Goal: Task Accomplishment & Management: Use online tool/utility

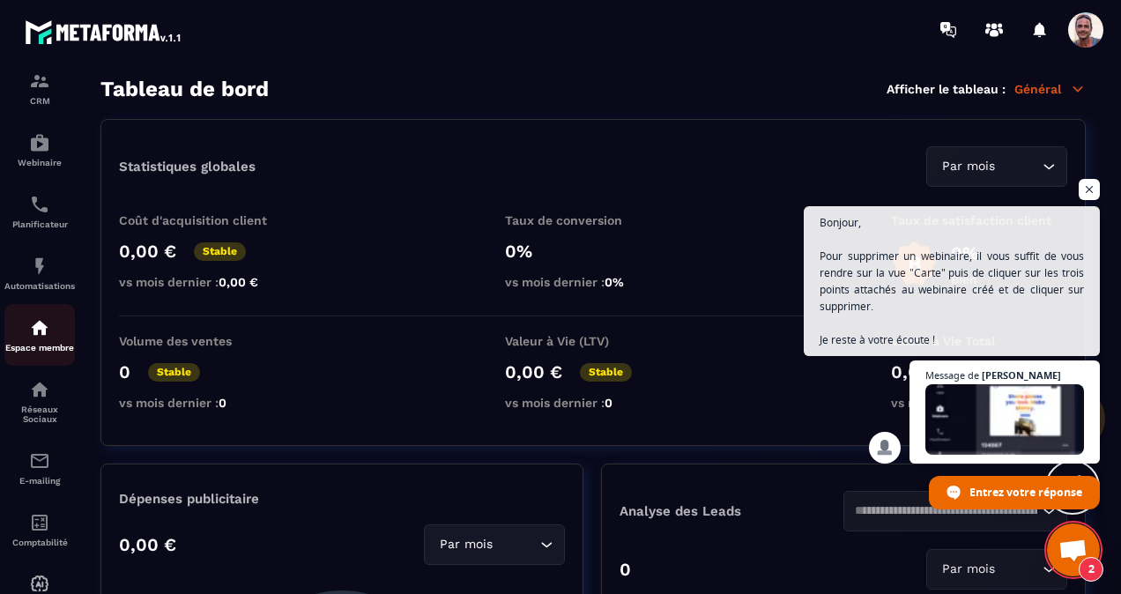
scroll to position [176, 0]
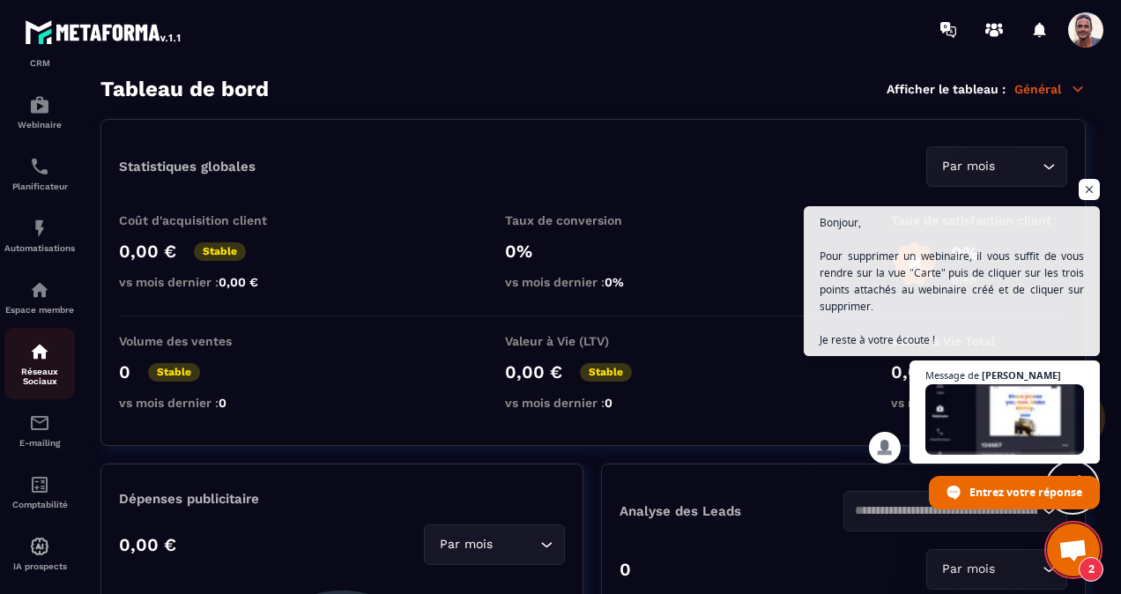
click at [53, 363] on div "Réseaux Sociaux" at bounding box center [39, 363] width 70 height 45
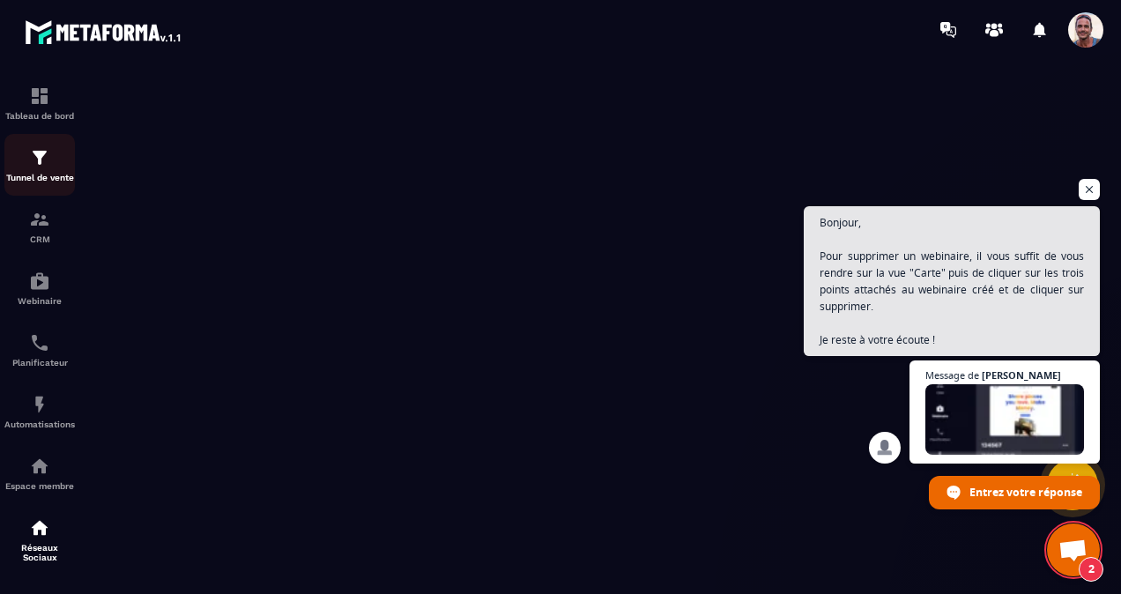
click at [64, 162] on div "Tunnel de vente" at bounding box center [39, 164] width 70 height 35
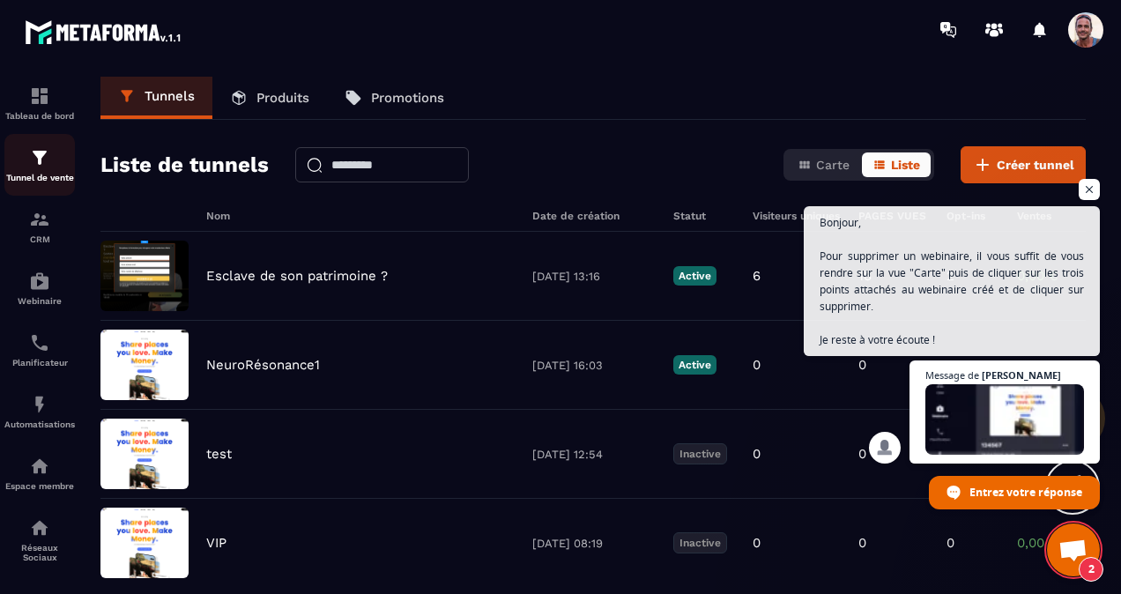
click at [39, 158] on img at bounding box center [39, 157] width 21 height 21
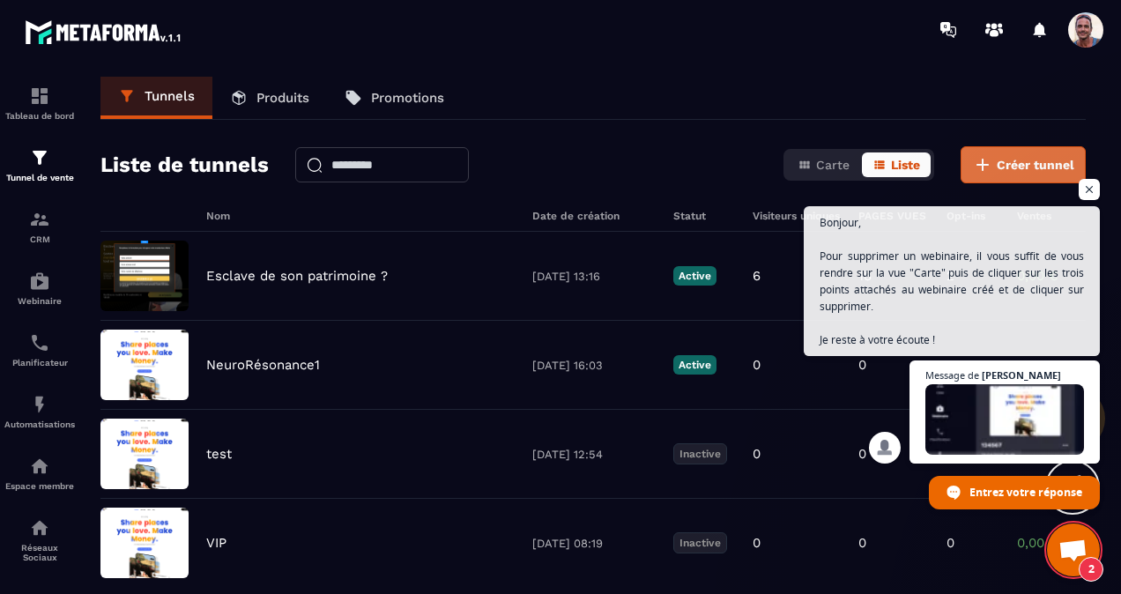
click at [1003, 158] on span "Créer tunnel" at bounding box center [1036, 165] width 78 height 18
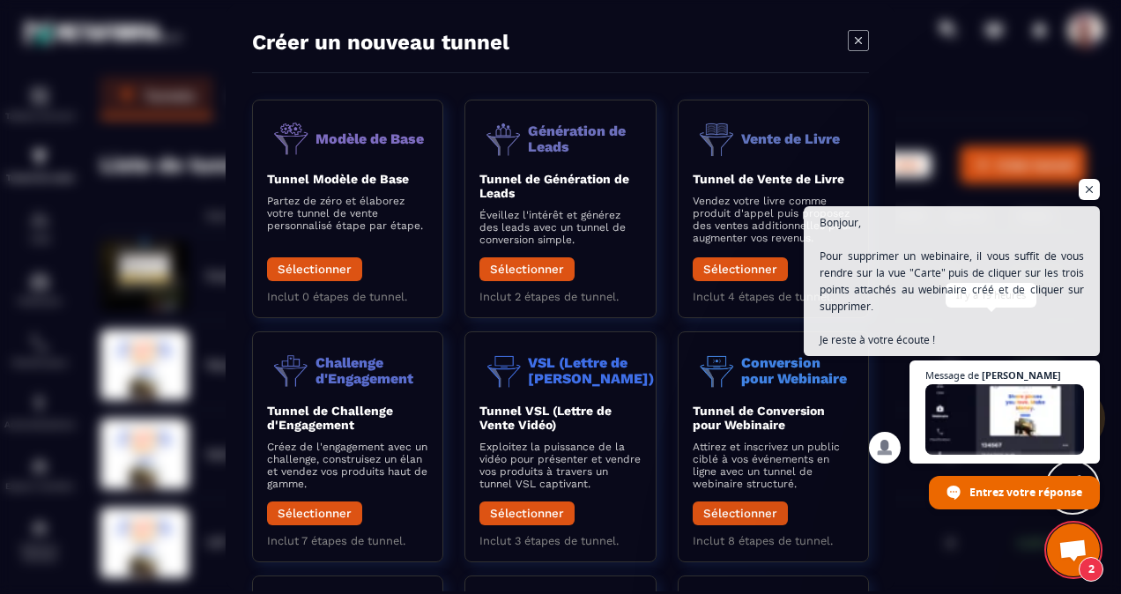
click at [983, 331] on span "Bonjour, Pour supprimer un webinaire, il vous suffit de vous rendre sur la vue …" at bounding box center [951, 281] width 264 height 134
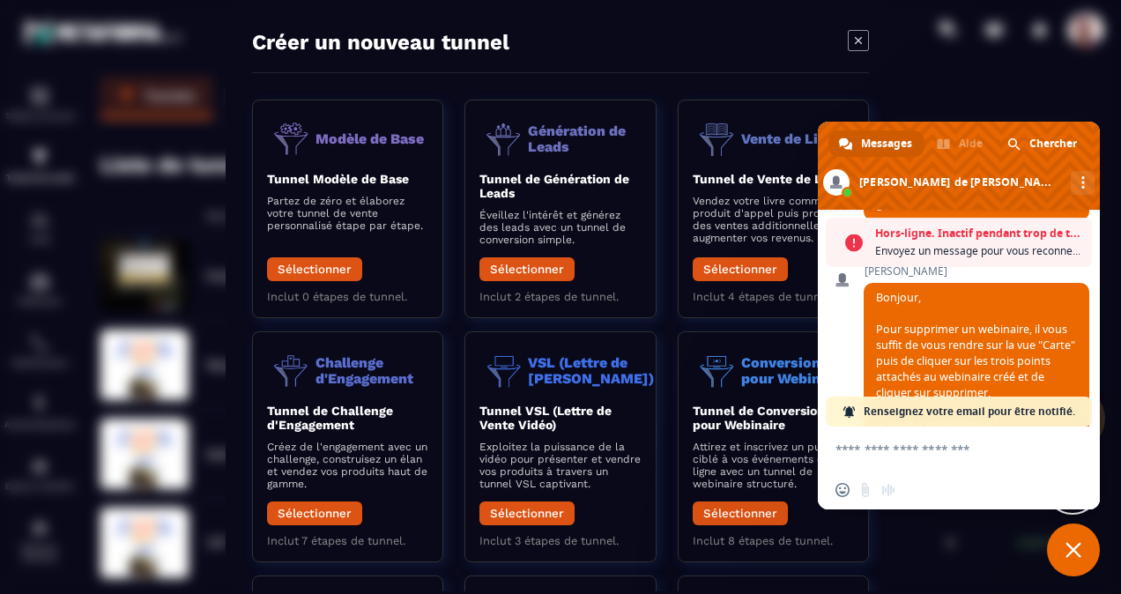
scroll to position [738, 0]
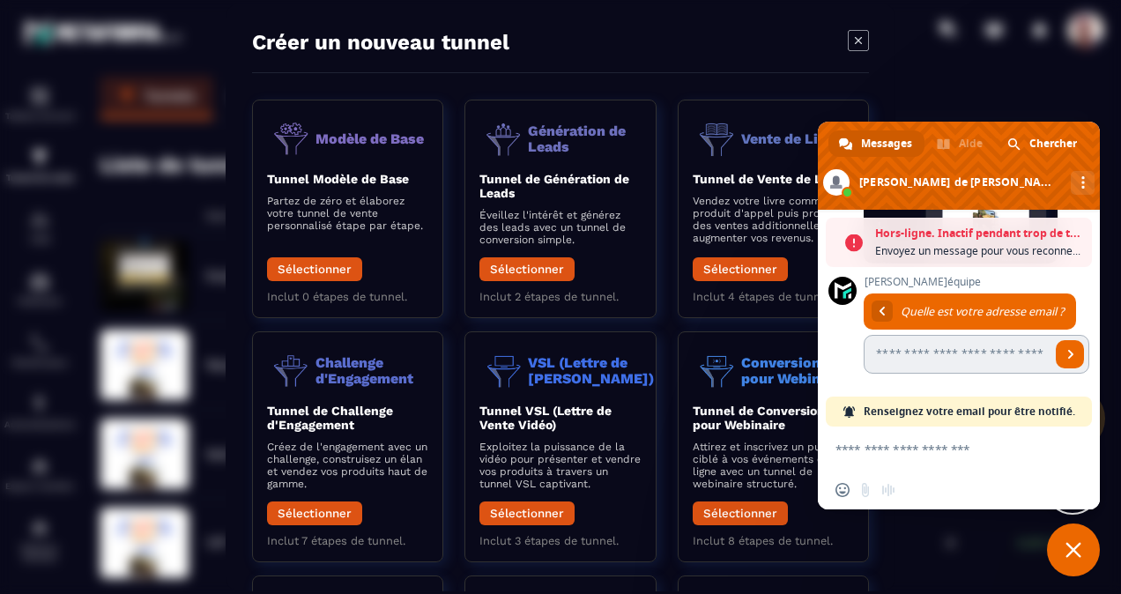
click at [945, 361] on input "Entrez votre adresse email..." at bounding box center [957, 354] width 187 height 39
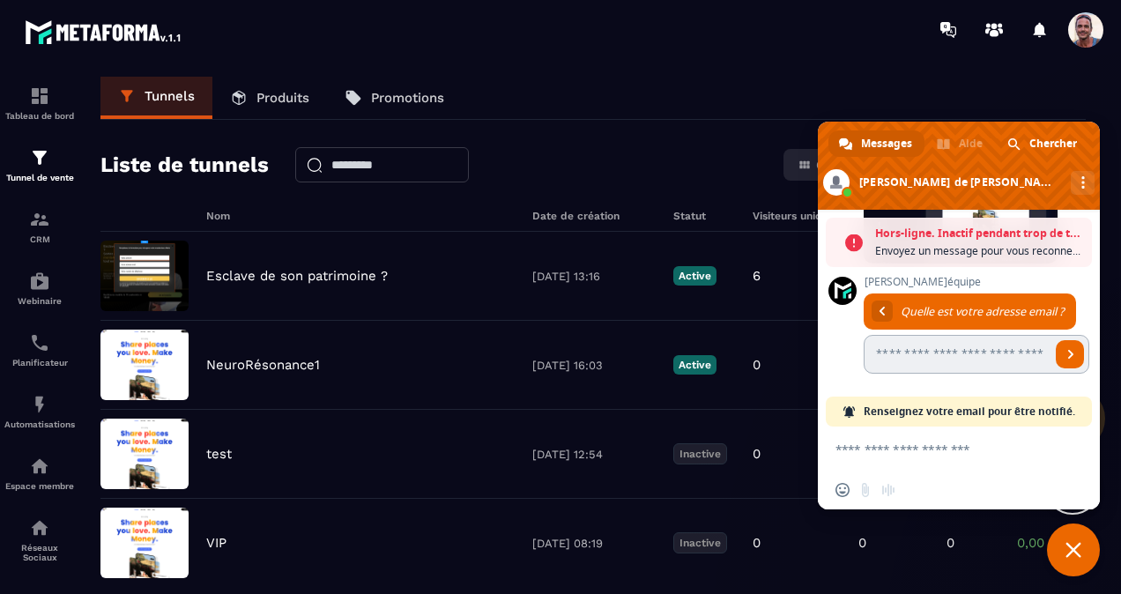
type input "**********"
click at [926, 456] on textarea "Entrez votre message..." at bounding box center [940, 448] width 211 height 44
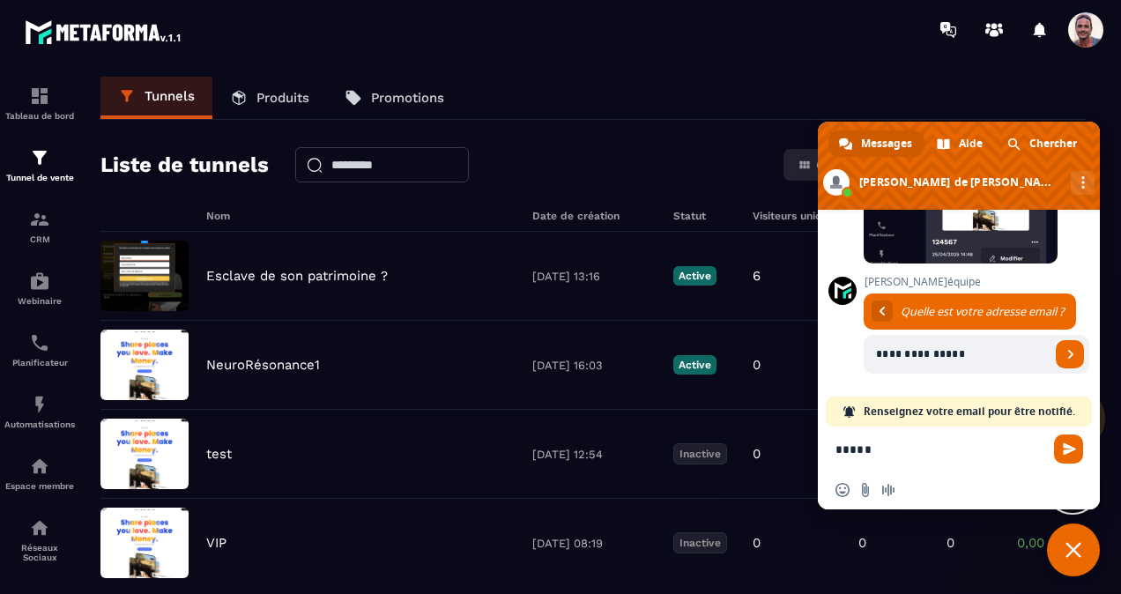
scroll to position [680, 0]
type textarea "*****"
click at [1070, 445] on span "Envoyer" at bounding box center [1069, 448] width 13 height 13
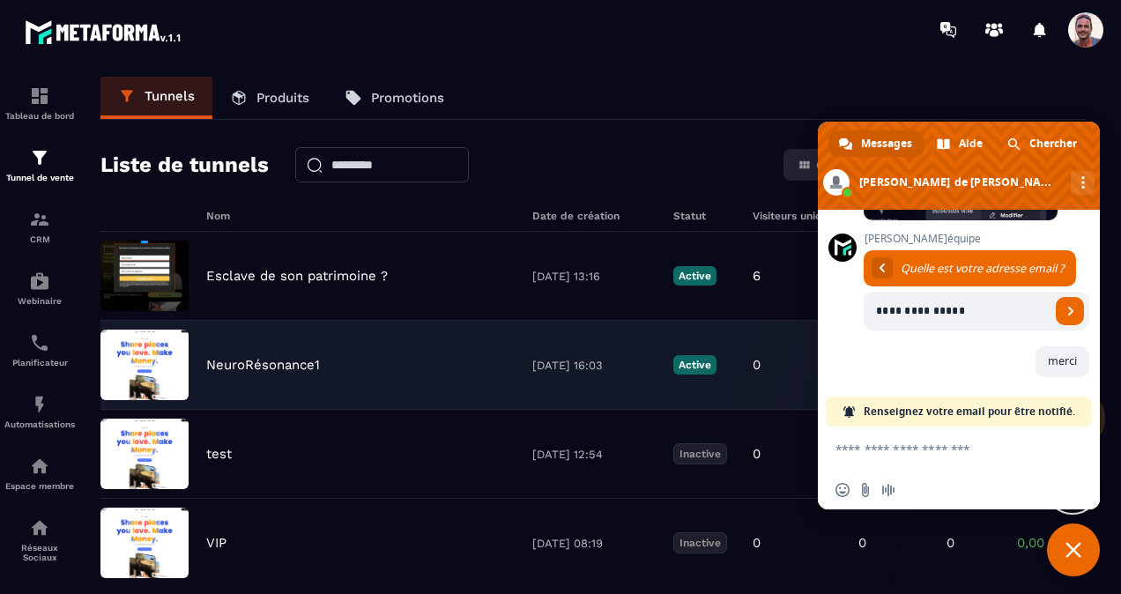
scroll to position [934, 0]
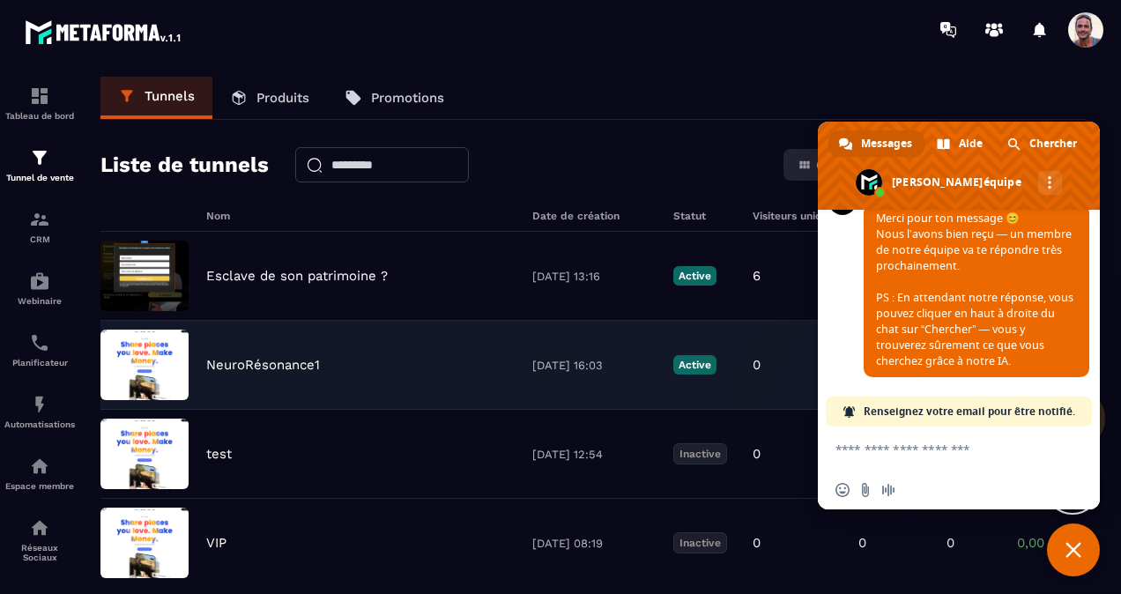
click at [123, 357] on img at bounding box center [144, 365] width 88 height 70
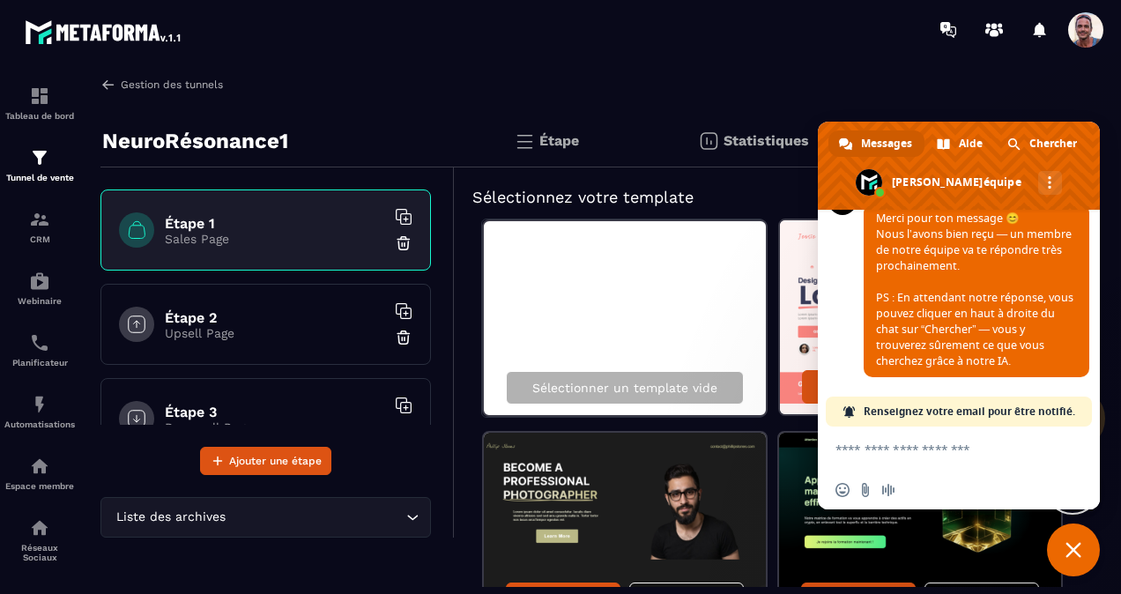
click at [102, 78] on img at bounding box center [108, 85] width 16 height 16
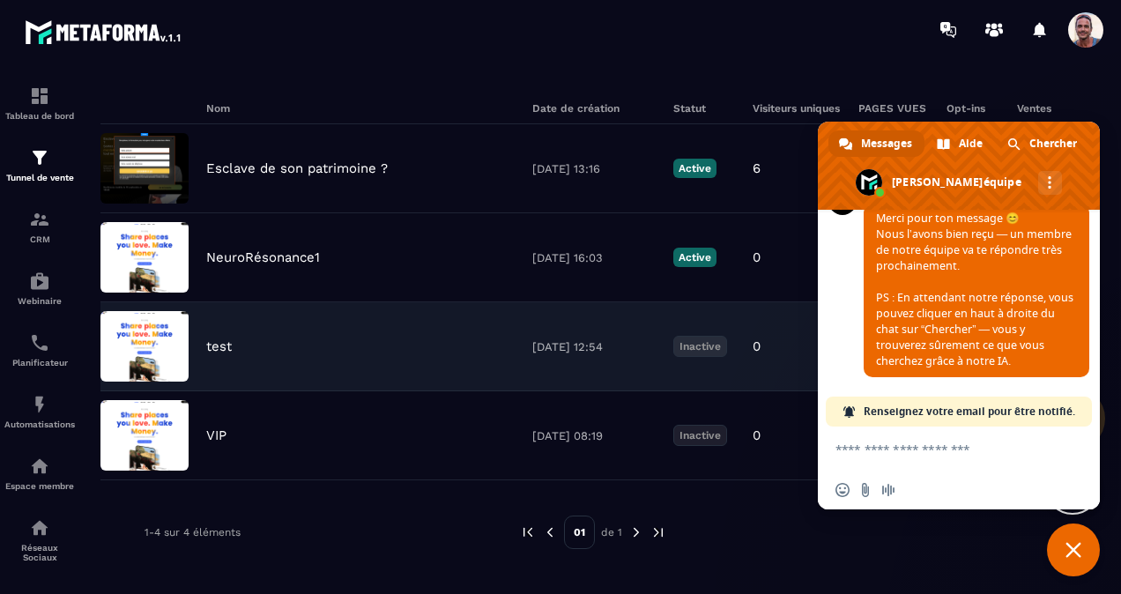
scroll to position [123, 0]
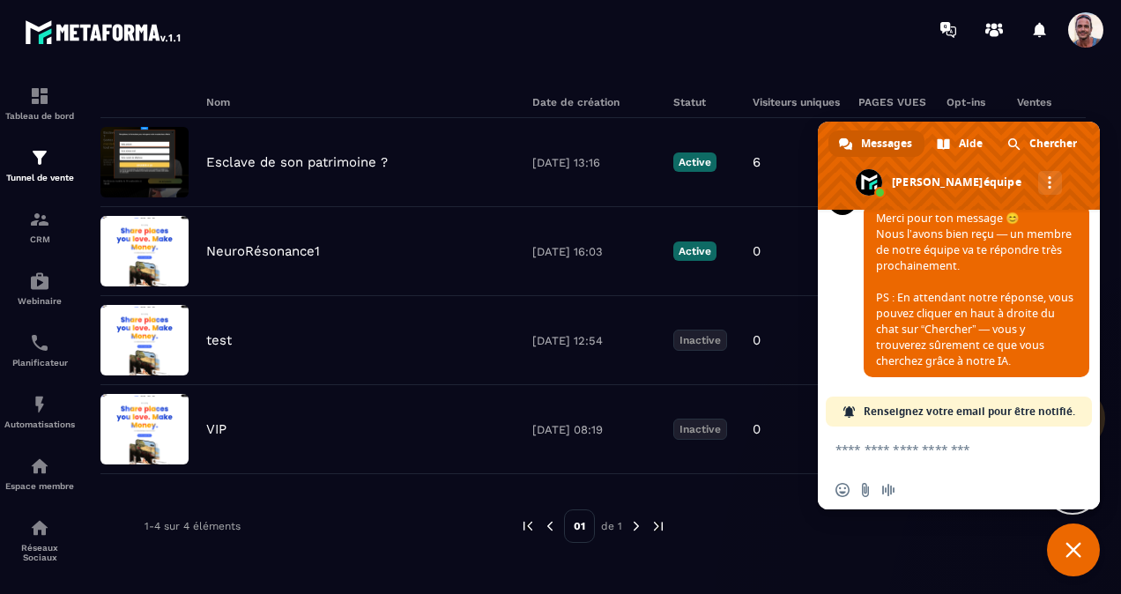
click at [1082, 562] on span "Fermer le chat" at bounding box center [1073, 549] width 53 height 53
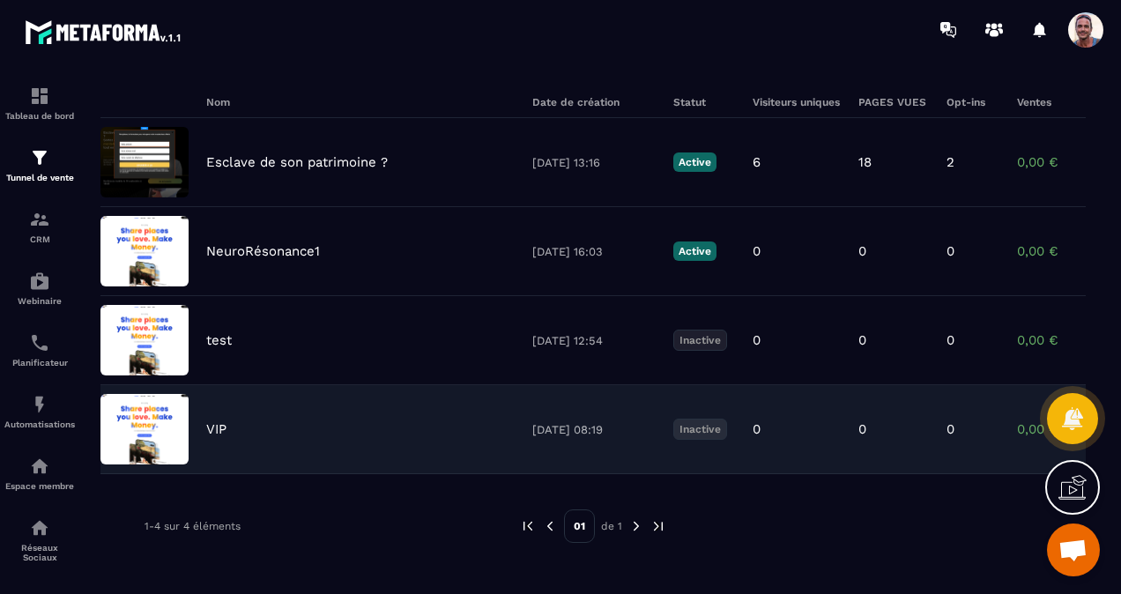
click at [160, 419] on img at bounding box center [144, 429] width 88 height 70
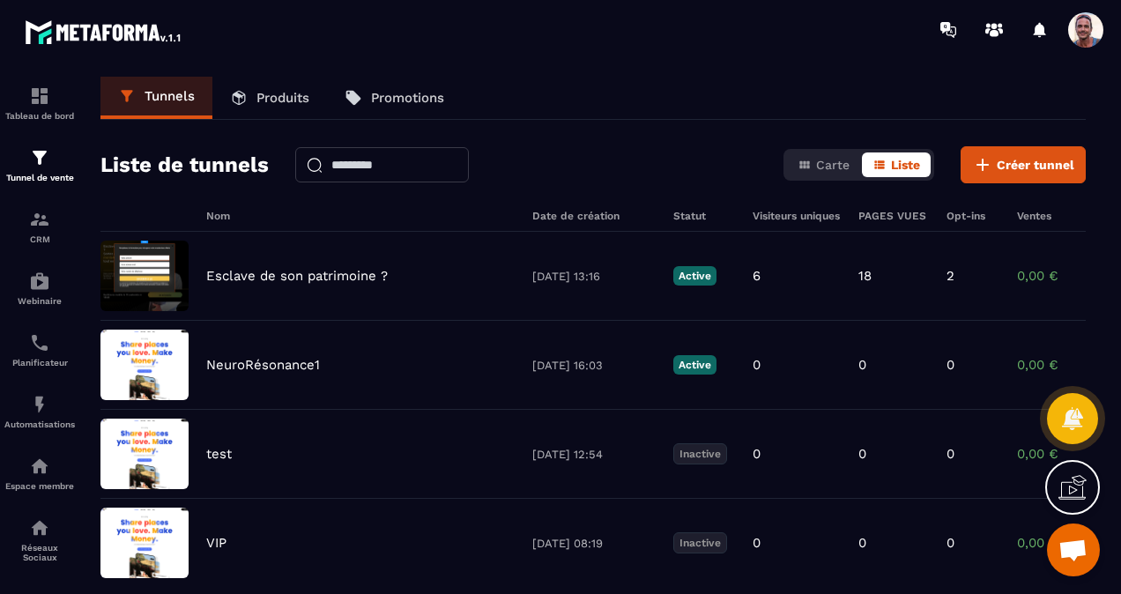
click at [1089, 548] on span "Ouvrir le chat" at bounding box center [1073, 549] width 53 height 53
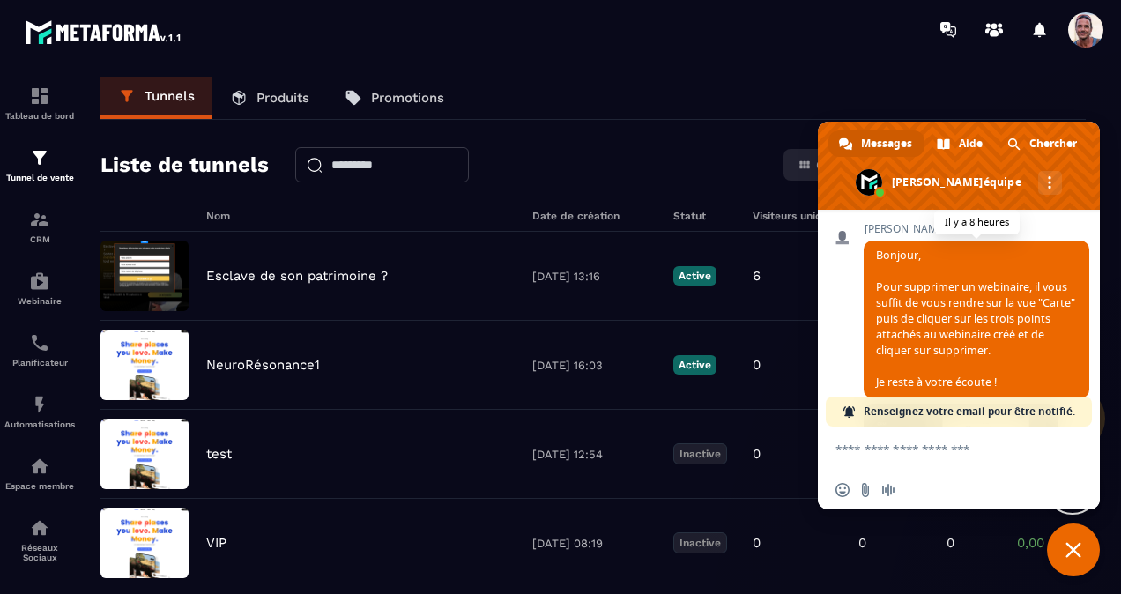
scroll to position [511, 0]
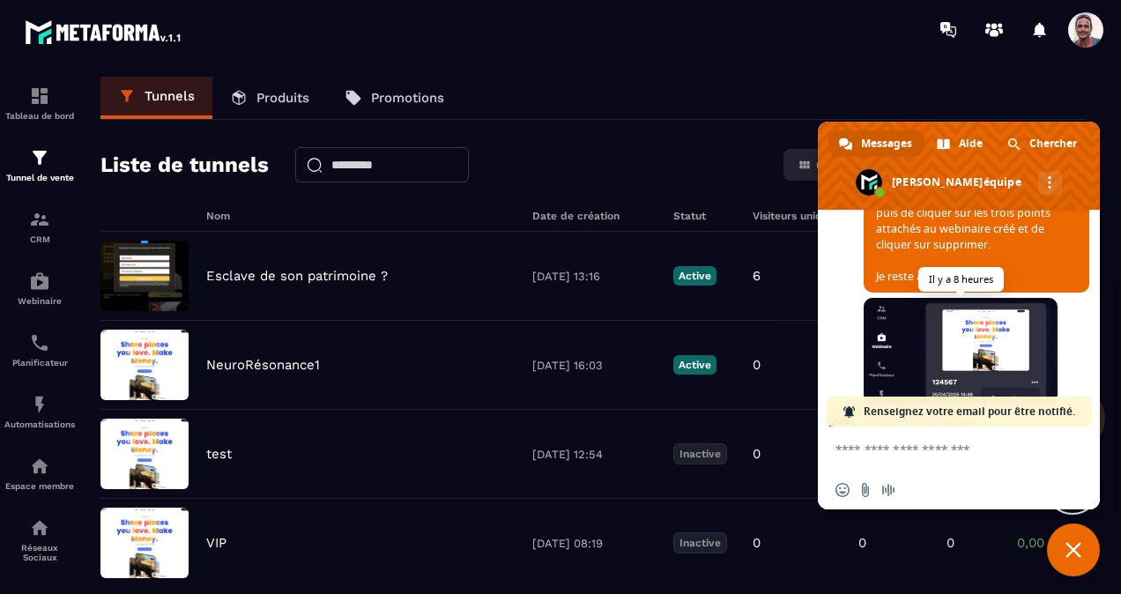
click at [945, 367] on span at bounding box center [961, 351] width 194 height 106
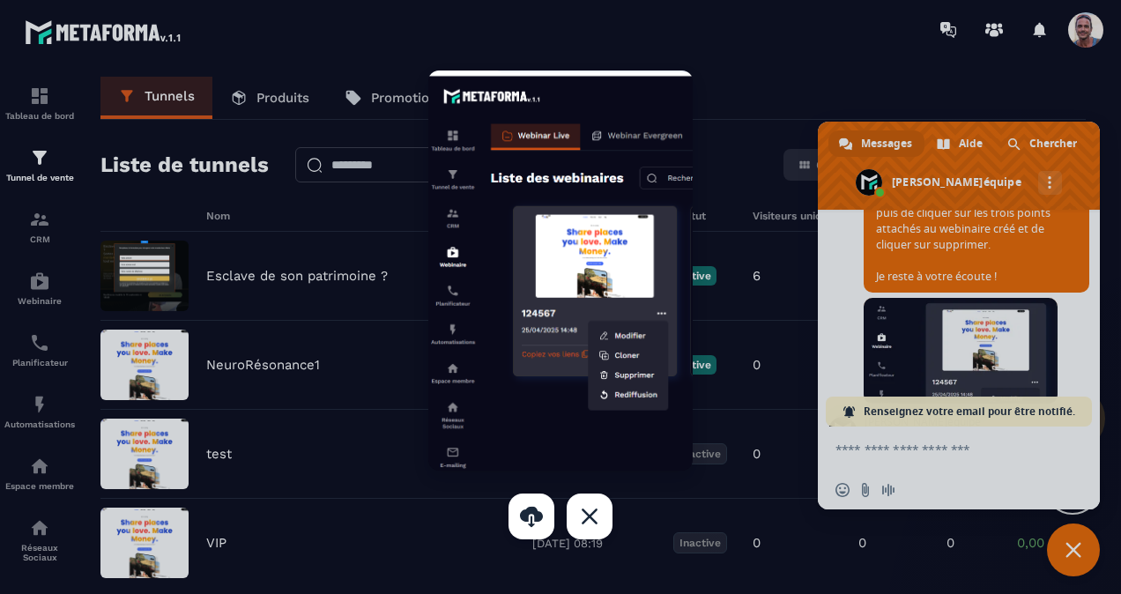
click at [1090, 553] on div at bounding box center [560, 297] width 1121 height 594
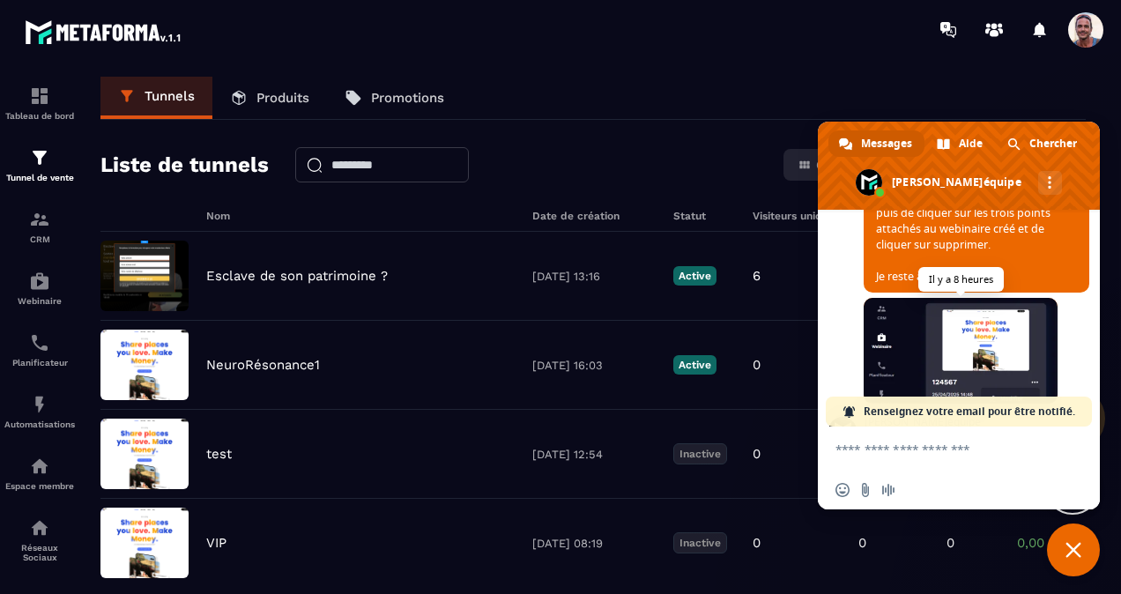
click at [932, 354] on span at bounding box center [961, 351] width 194 height 106
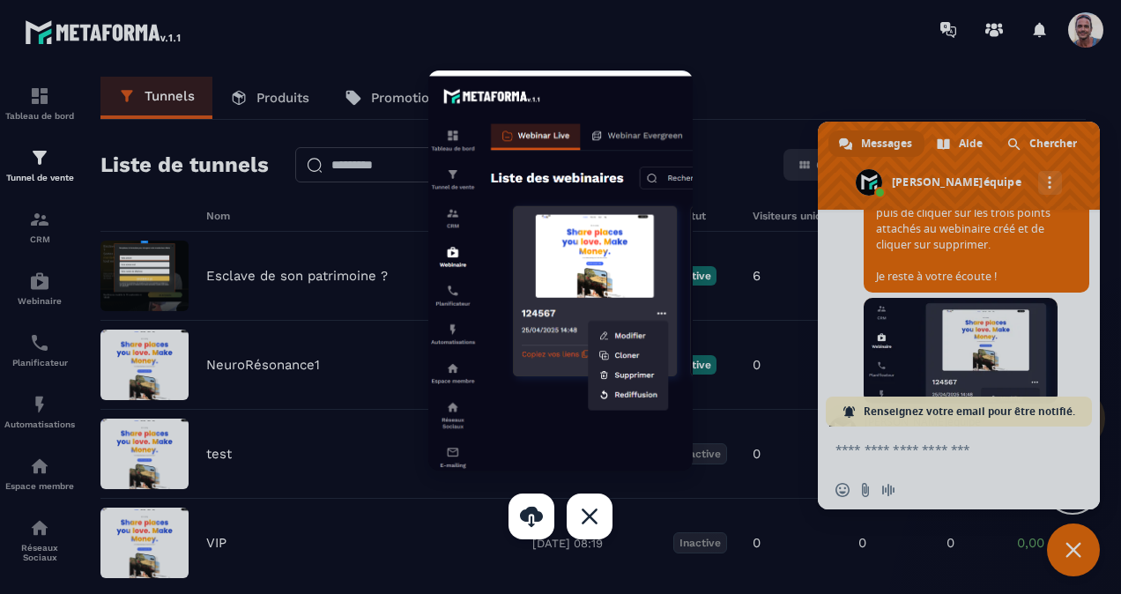
drag, startPoint x: 1073, startPoint y: 549, endPoint x: 1067, endPoint y: 541, distance: 10.0
click at [1070, 545] on div at bounding box center [560, 297] width 1121 height 594
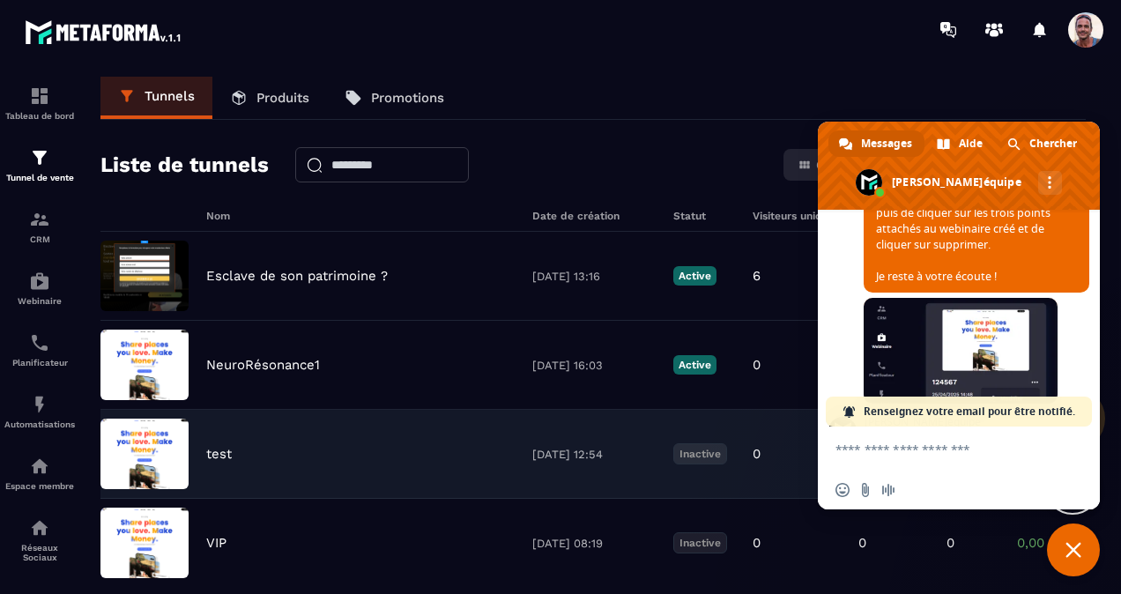
click at [182, 471] on img at bounding box center [144, 454] width 88 height 70
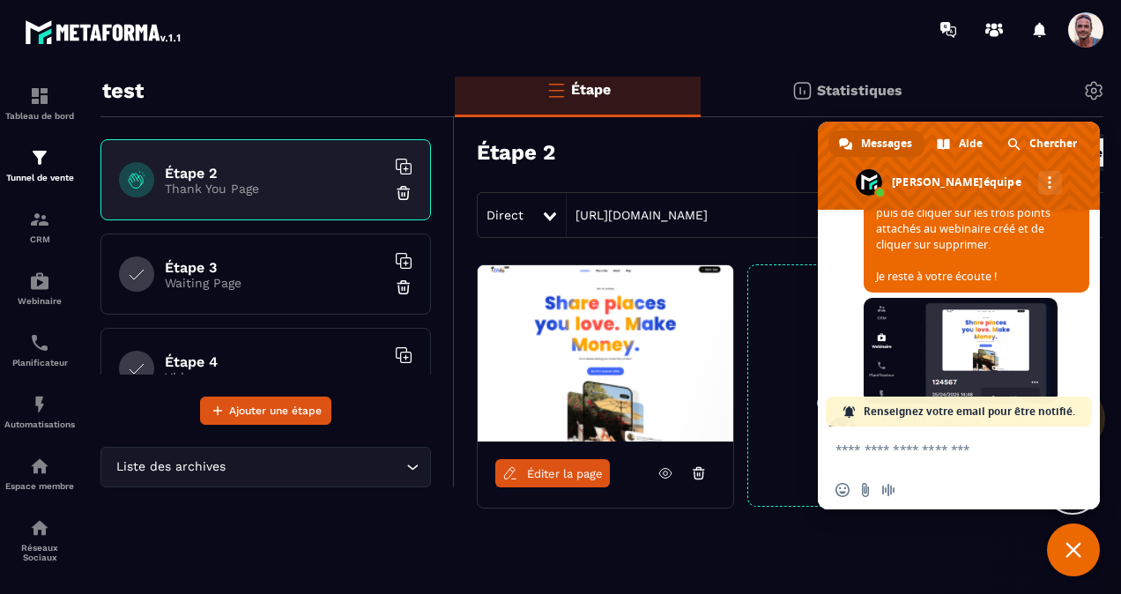
scroll to position [88, 0]
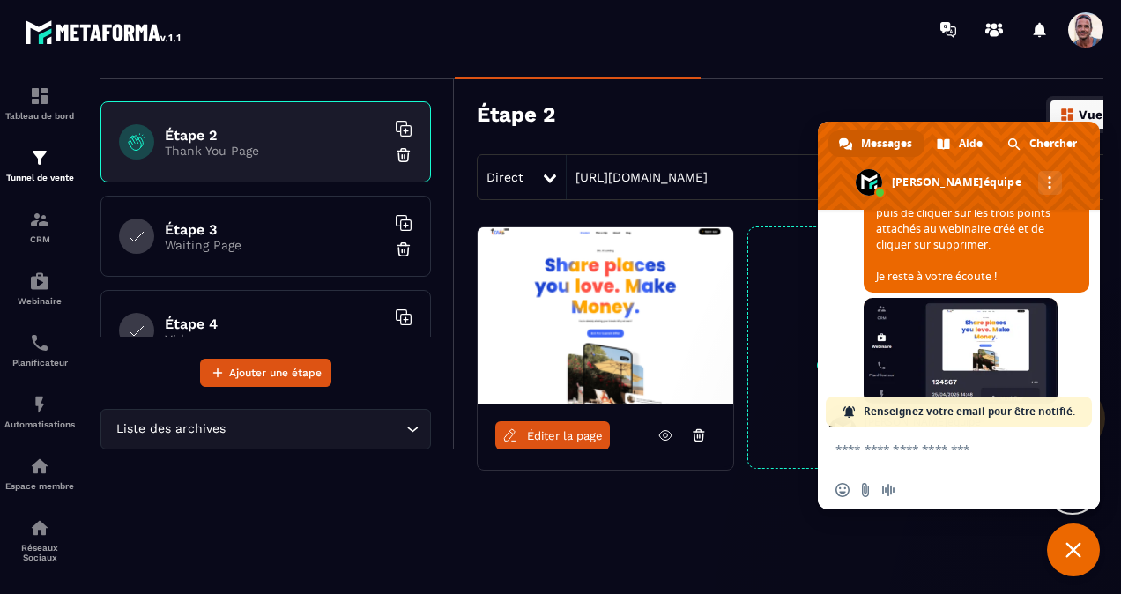
click at [696, 431] on icon at bounding box center [699, 435] width 16 height 16
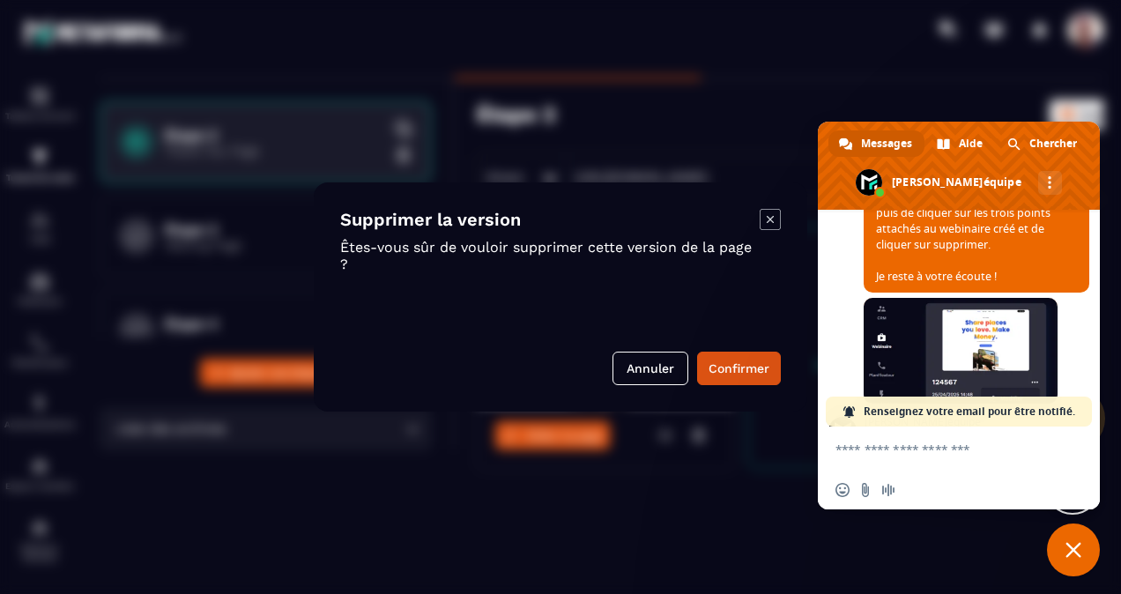
click at [763, 210] on icon "Modal window" at bounding box center [770, 219] width 21 height 21
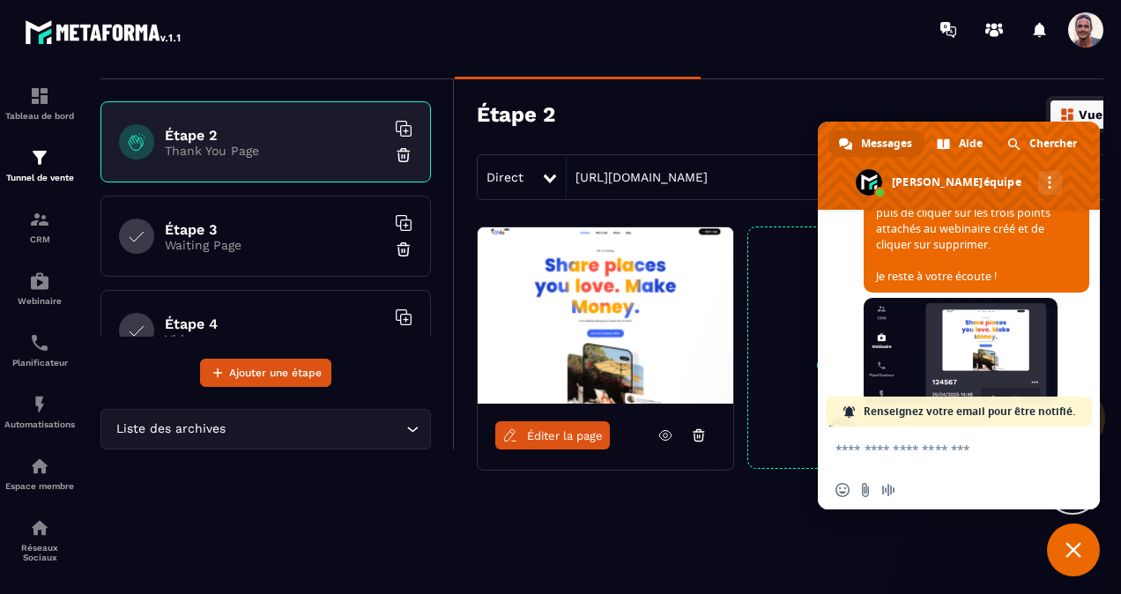
click at [1070, 538] on span "Fermer le chat" at bounding box center [1073, 549] width 53 height 53
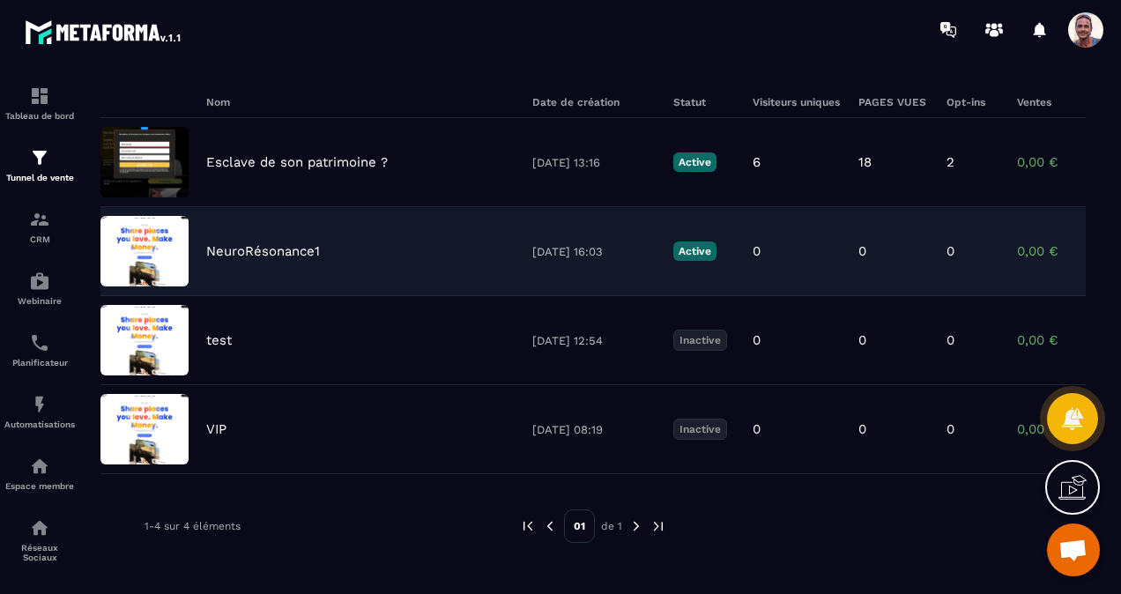
scroll to position [123, 0]
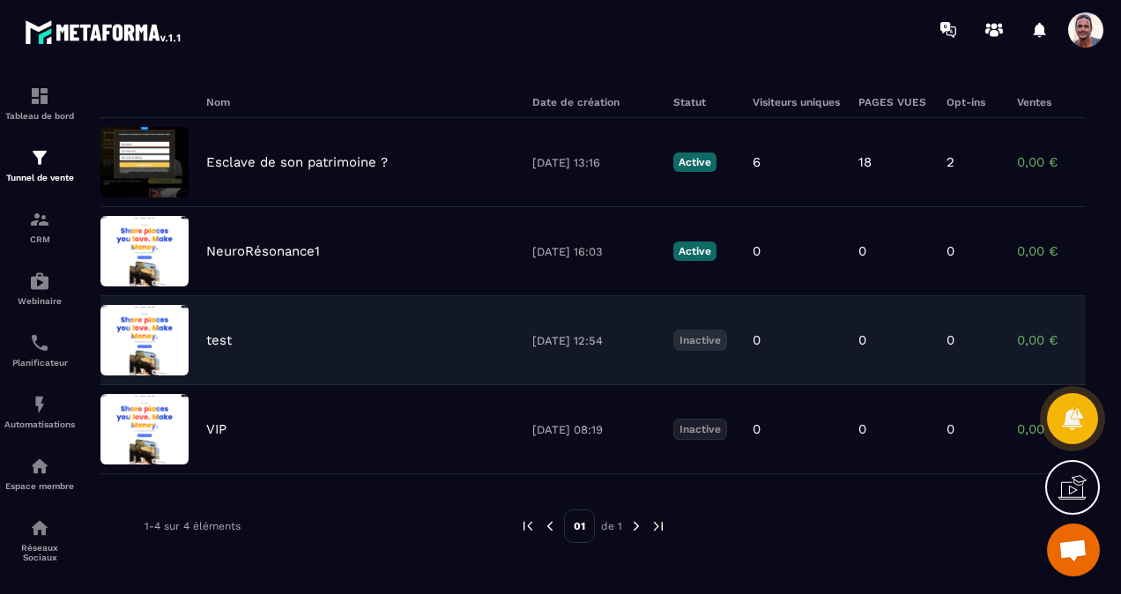
click at [158, 350] on img at bounding box center [144, 340] width 88 height 70
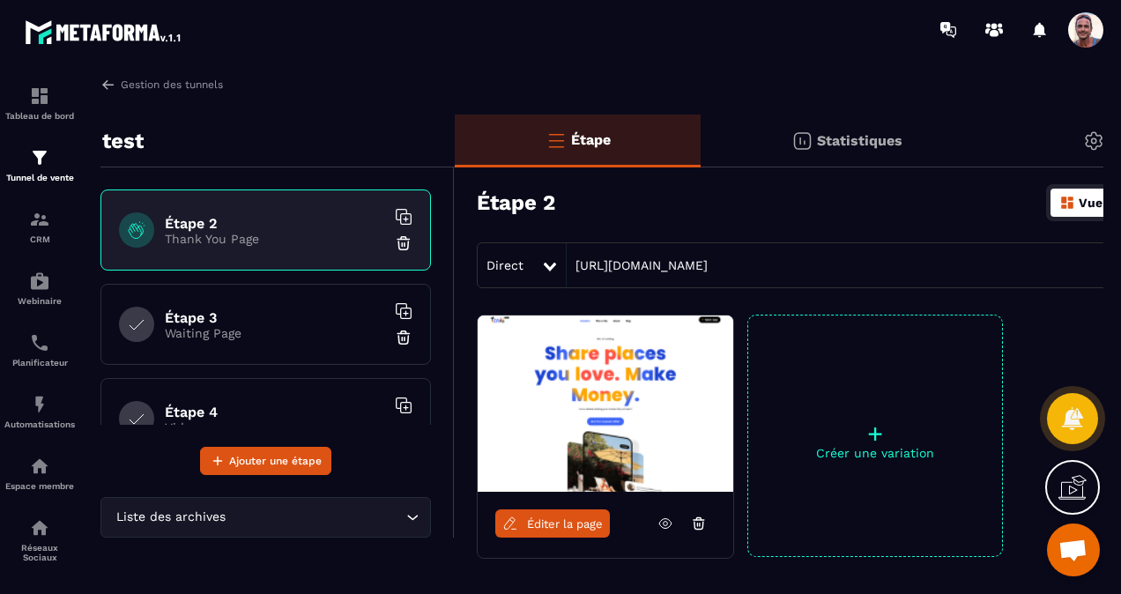
click at [1075, 199] on div "Vue d'ensemble" at bounding box center [1117, 203] width 135 height 28
click at [1091, 139] on img at bounding box center [1093, 140] width 21 height 21
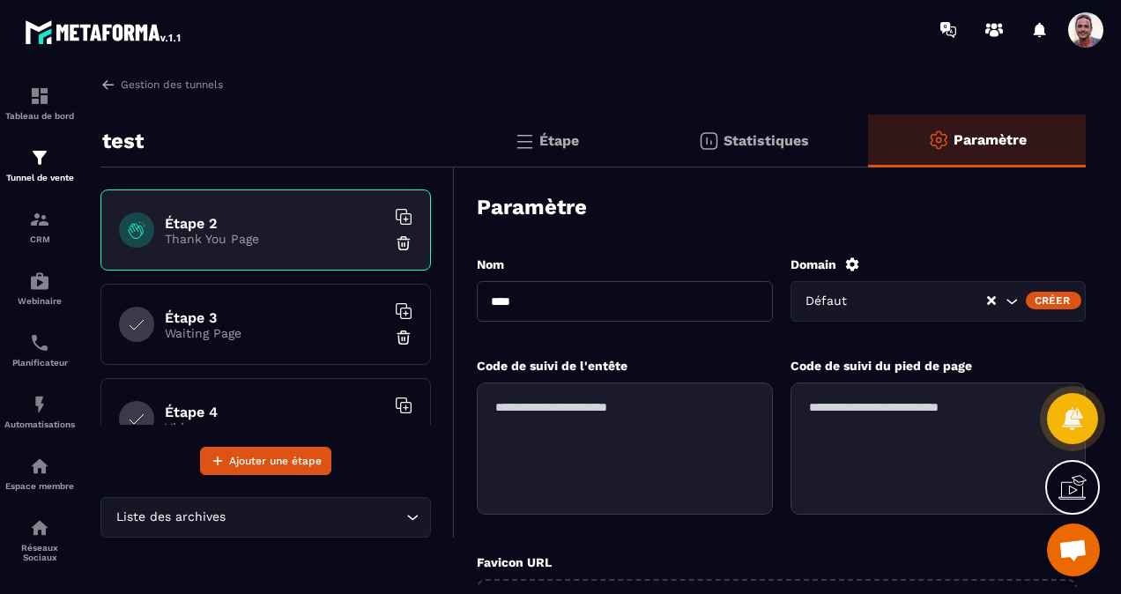
click at [100, 75] on div "Tableau de bord Tunnel de vente CRM Webinaire Planificateur Automatisations Esp…" at bounding box center [150, 325] width 300 height 532
click at [111, 85] on img at bounding box center [108, 85] width 16 height 16
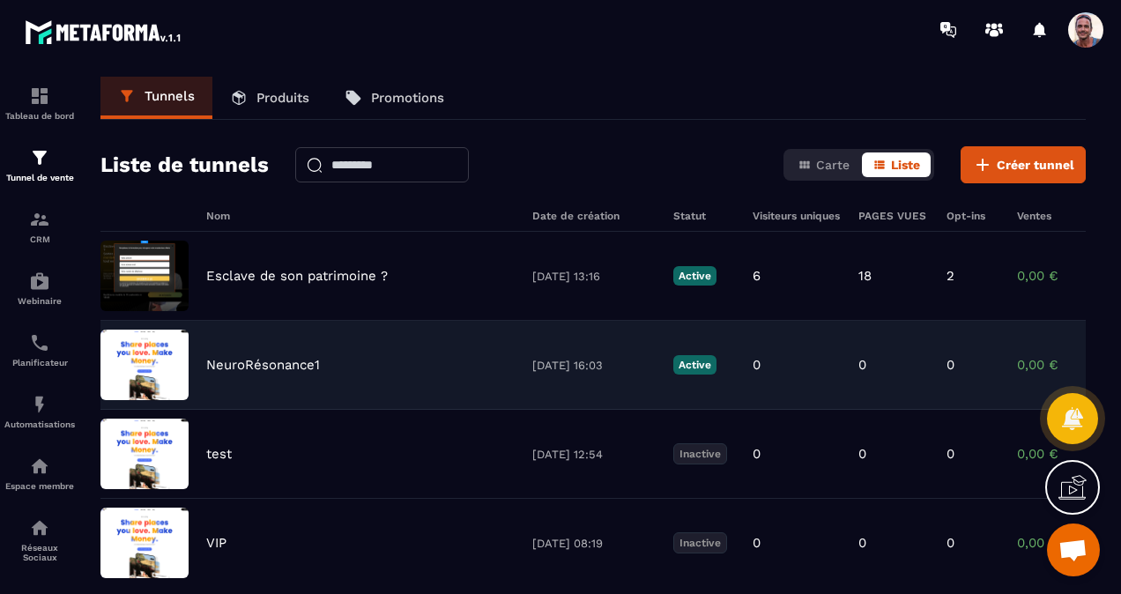
click at [165, 378] on img at bounding box center [144, 365] width 88 height 70
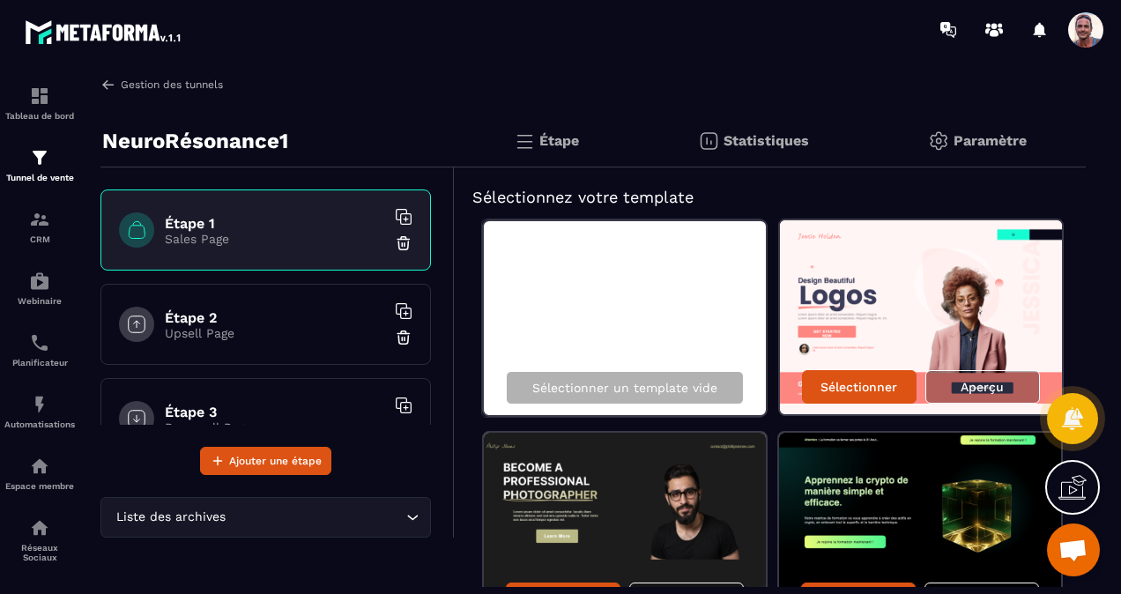
click at [103, 83] on img at bounding box center [108, 85] width 16 height 16
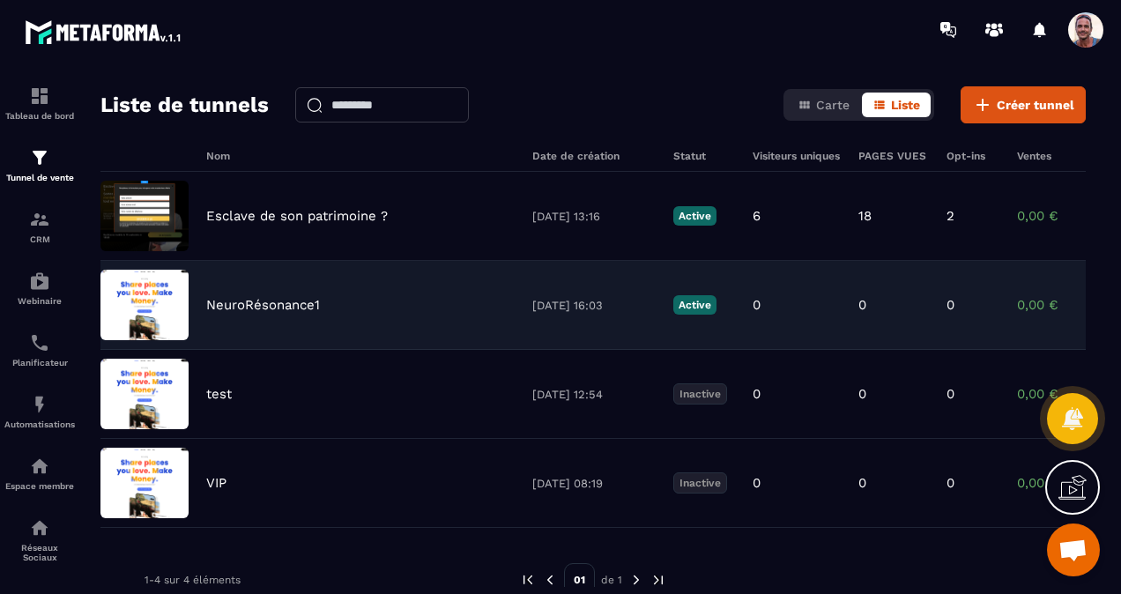
scroll to position [88, 0]
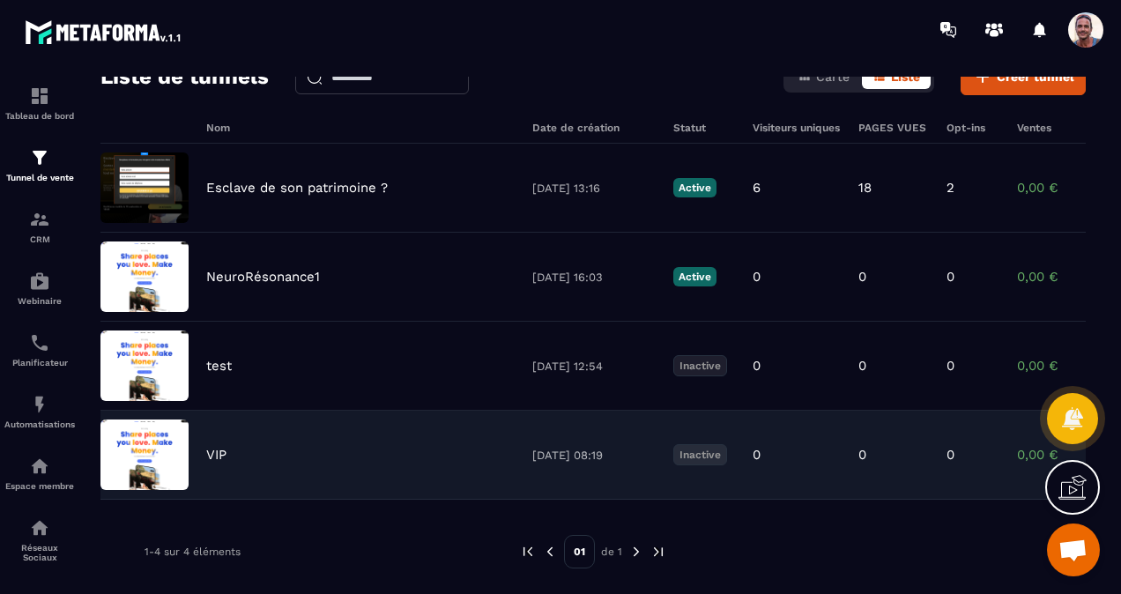
click at [166, 445] on img at bounding box center [144, 454] width 88 height 70
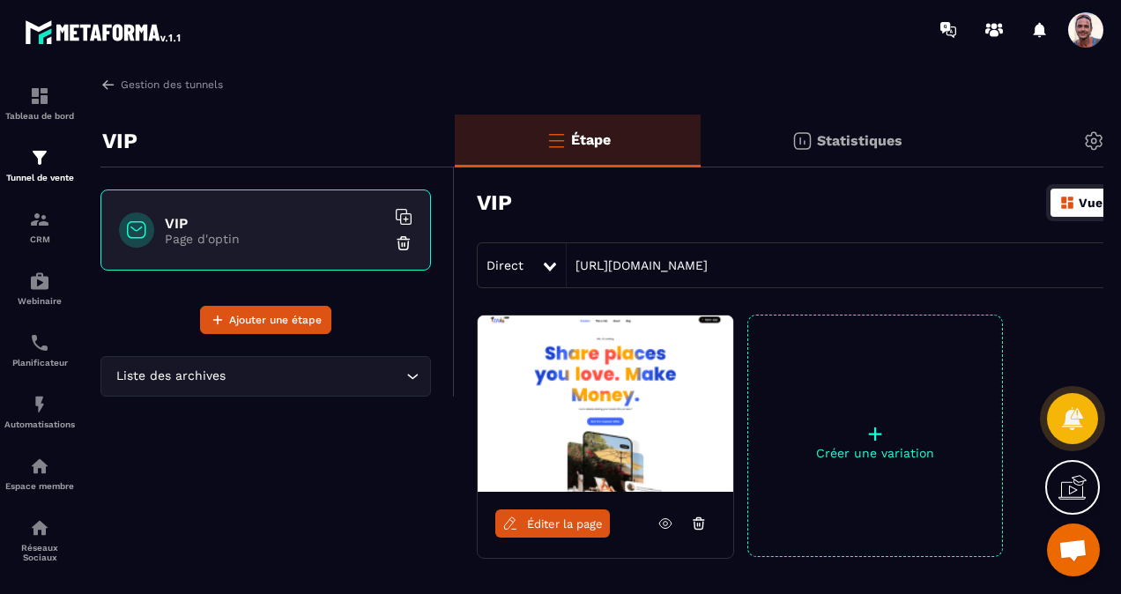
click at [404, 243] on img at bounding box center [404, 243] width 18 height 18
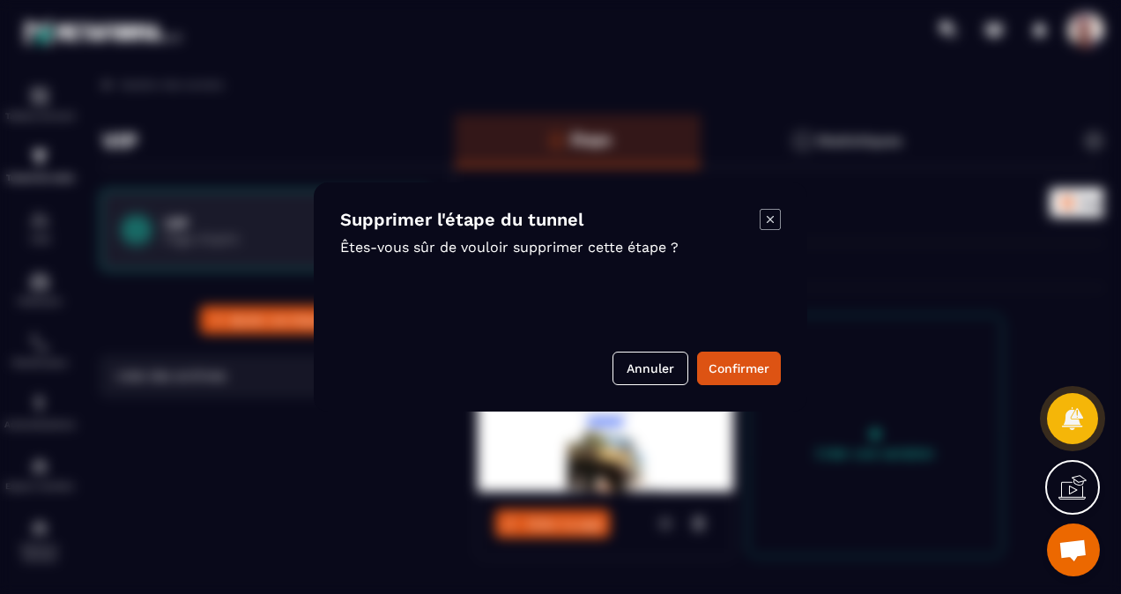
click at [767, 222] on icon "Modal window" at bounding box center [770, 219] width 7 height 7
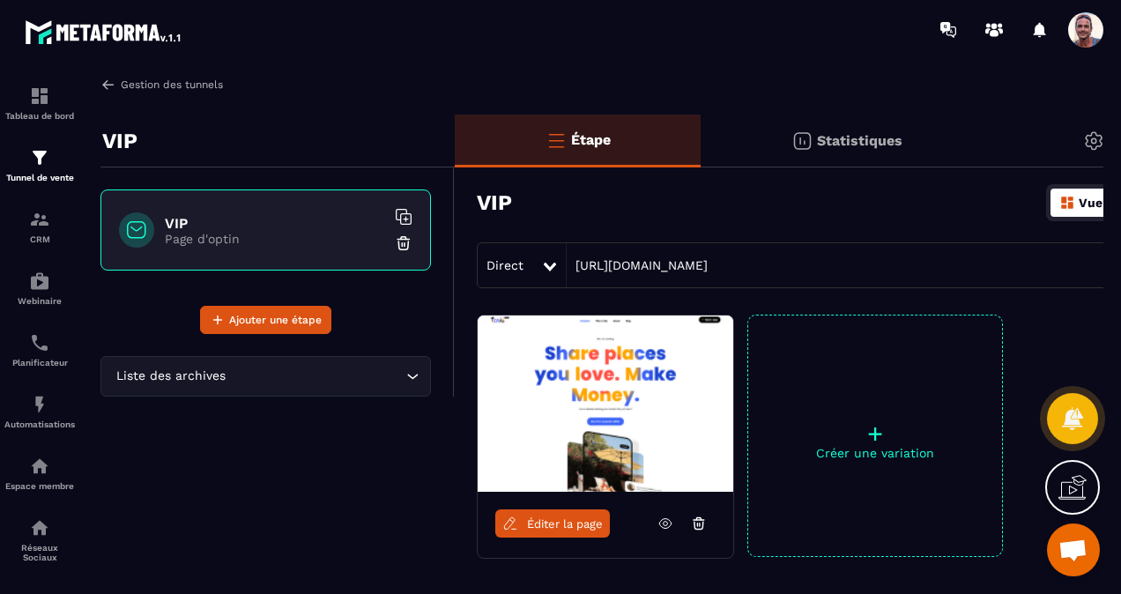
click at [106, 86] on img at bounding box center [108, 85] width 16 height 16
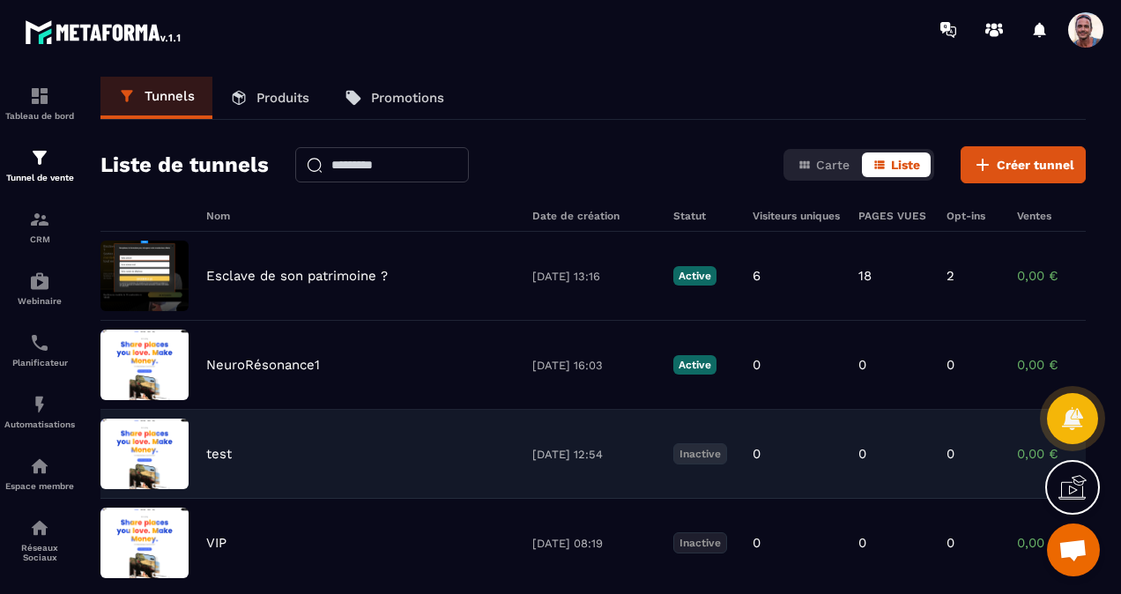
drag, startPoint x: 140, startPoint y: 527, endPoint x: 125, endPoint y: 436, distance: 92.0
click at [125, 436] on img at bounding box center [144, 454] width 88 height 70
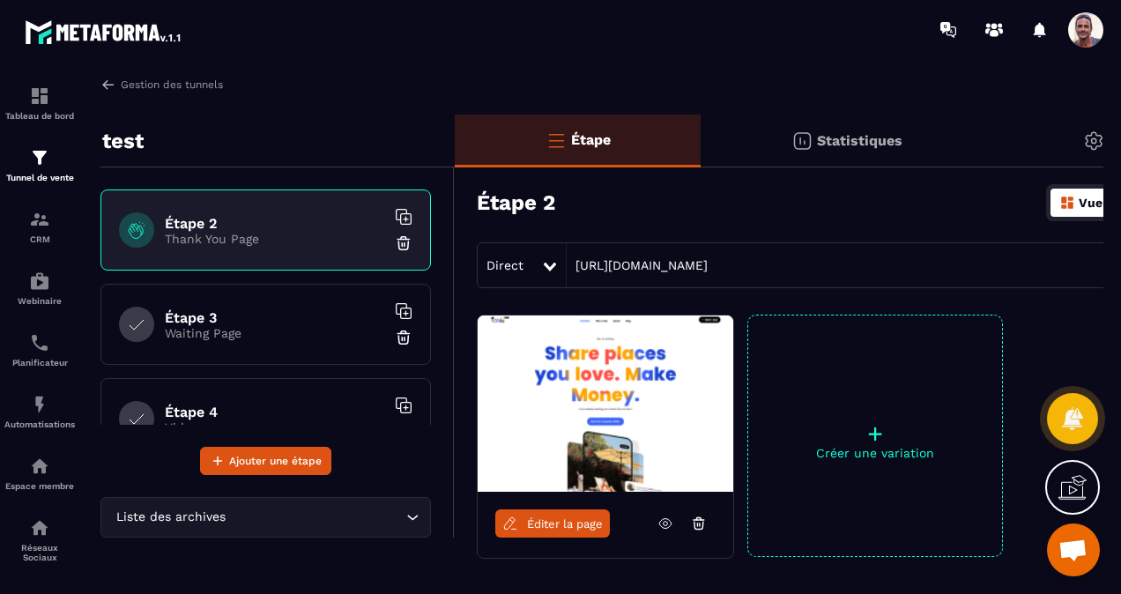
click at [608, 431] on img at bounding box center [606, 403] width 256 height 176
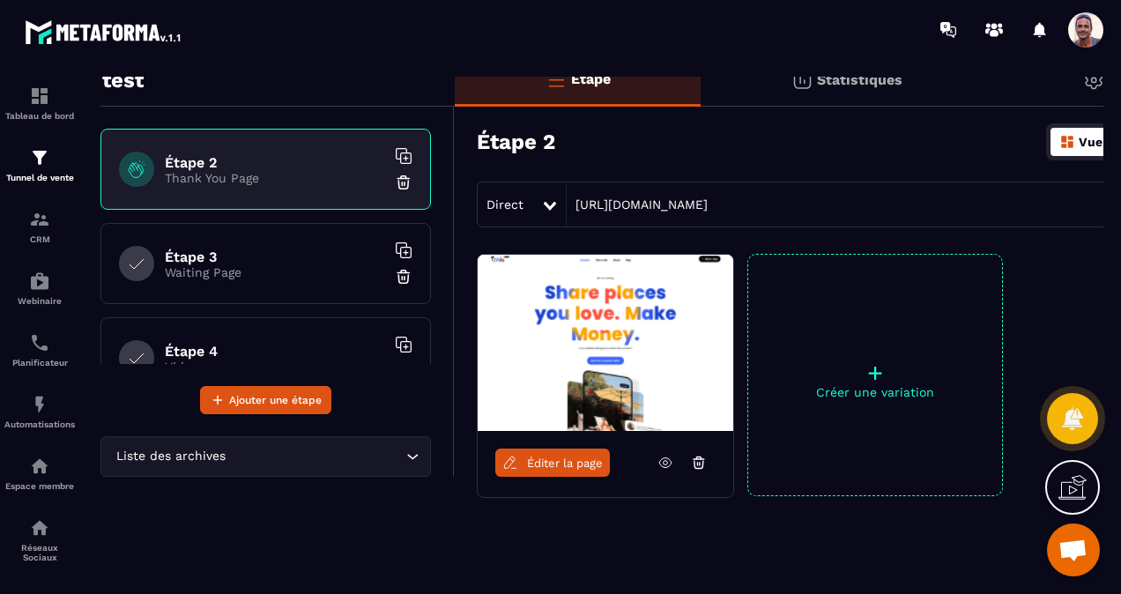
scroll to position [88, 0]
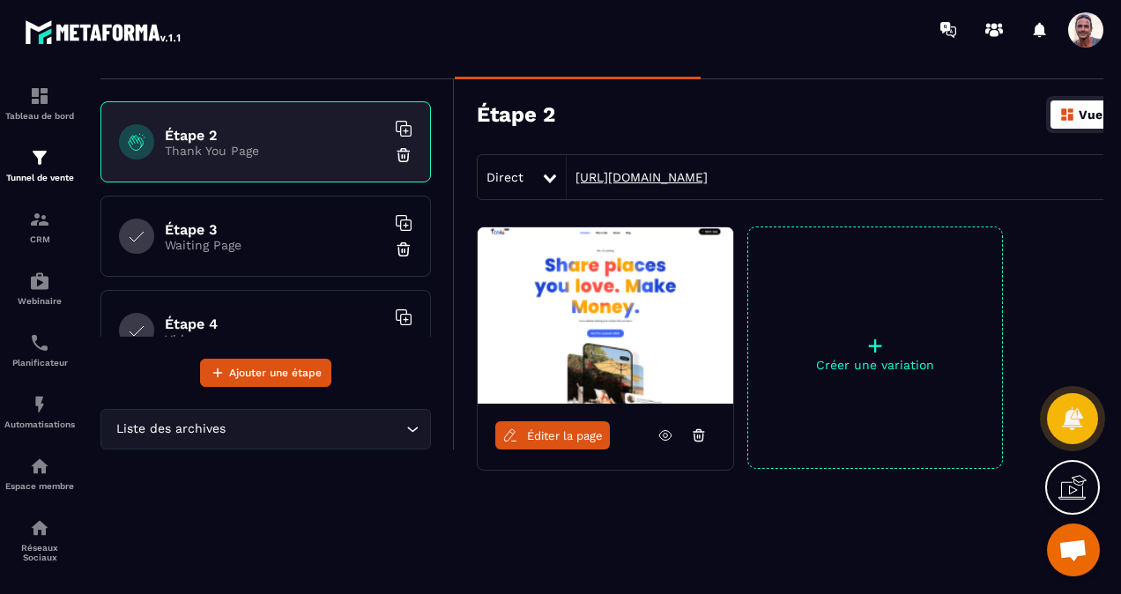
click at [708, 174] on link "[URL][DOMAIN_NAME]" at bounding box center [637, 177] width 141 height 14
click at [546, 174] on icon at bounding box center [550, 178] width 12 height 9
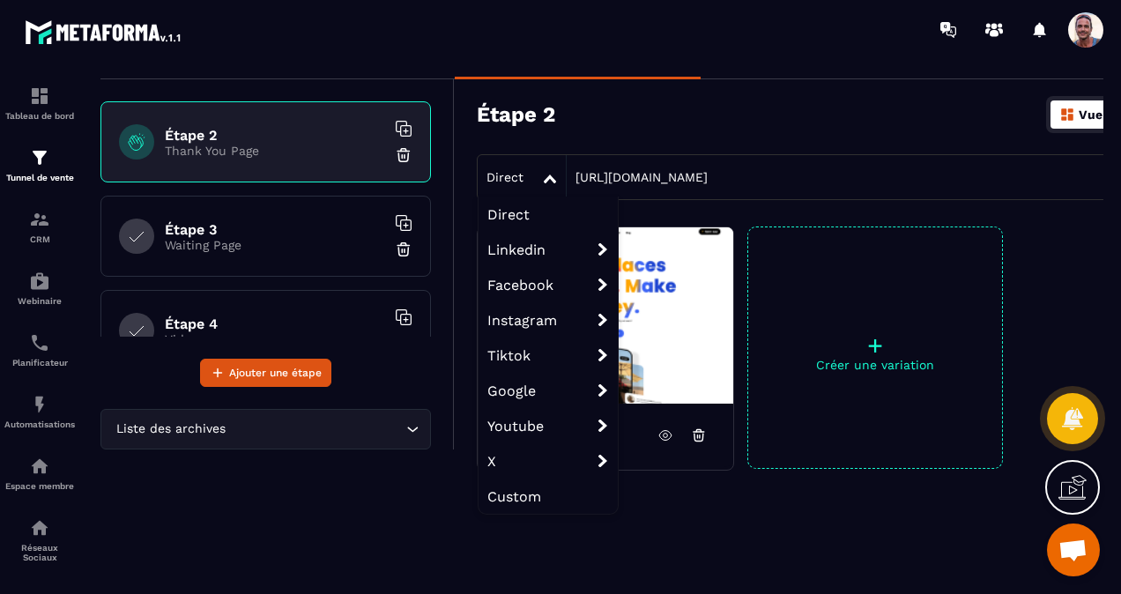
click at [539, 183] on div "Direct" at bounding box center [509, 177] width 63 height 32
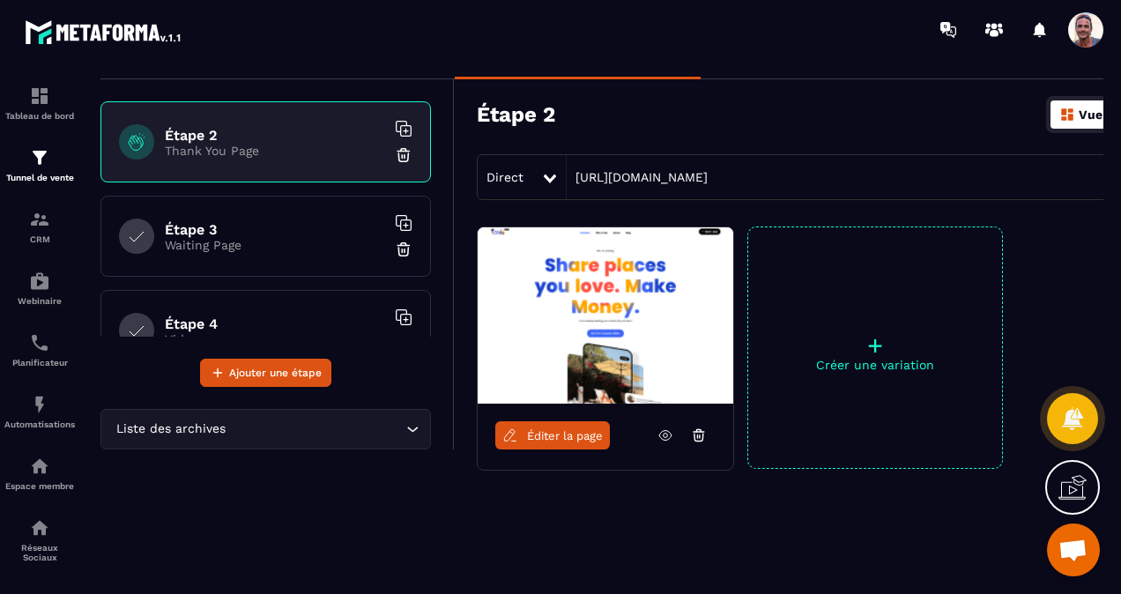
scroll to position [110, 0]
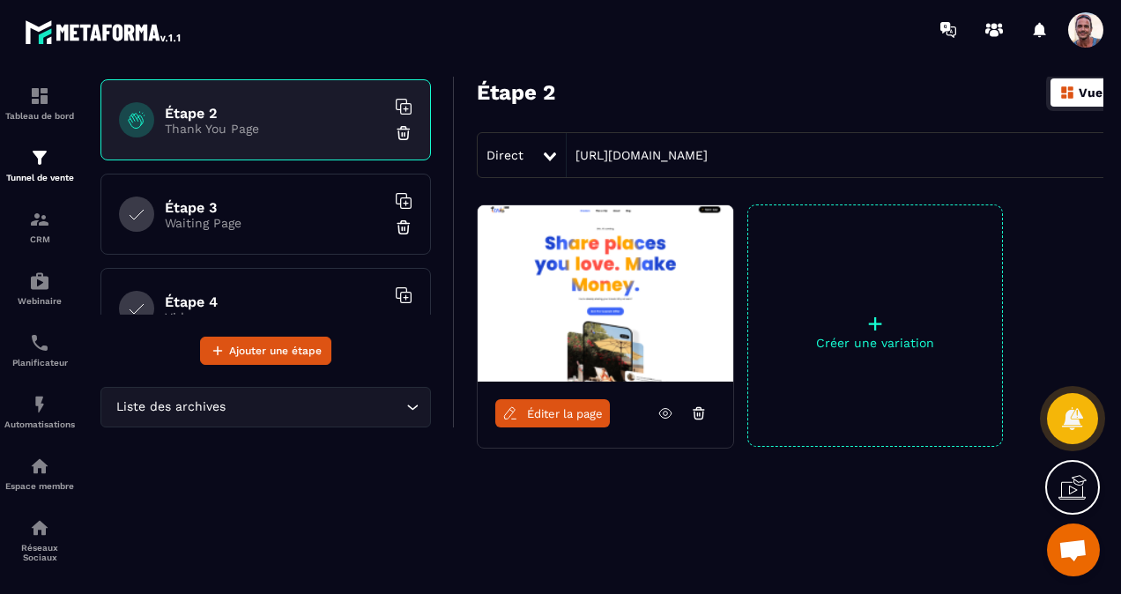
click at [552, 154] on icon at bounding box center [550, 156] width 12 height 9
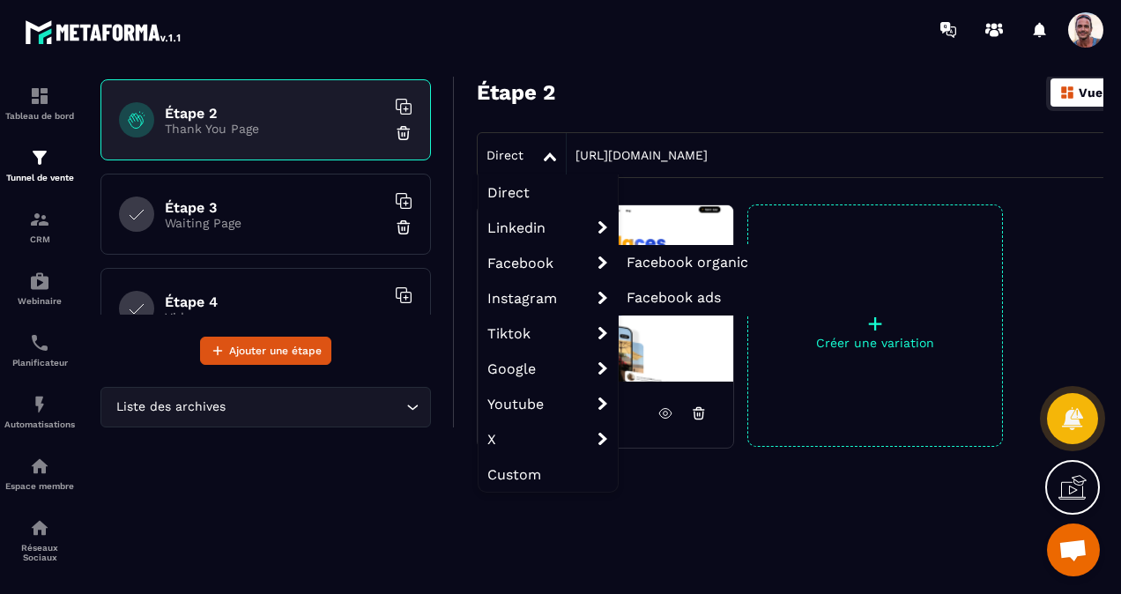
click at [664, 290] on span "Facebook ads" at bounding box center [674, 297] width 94 height 17
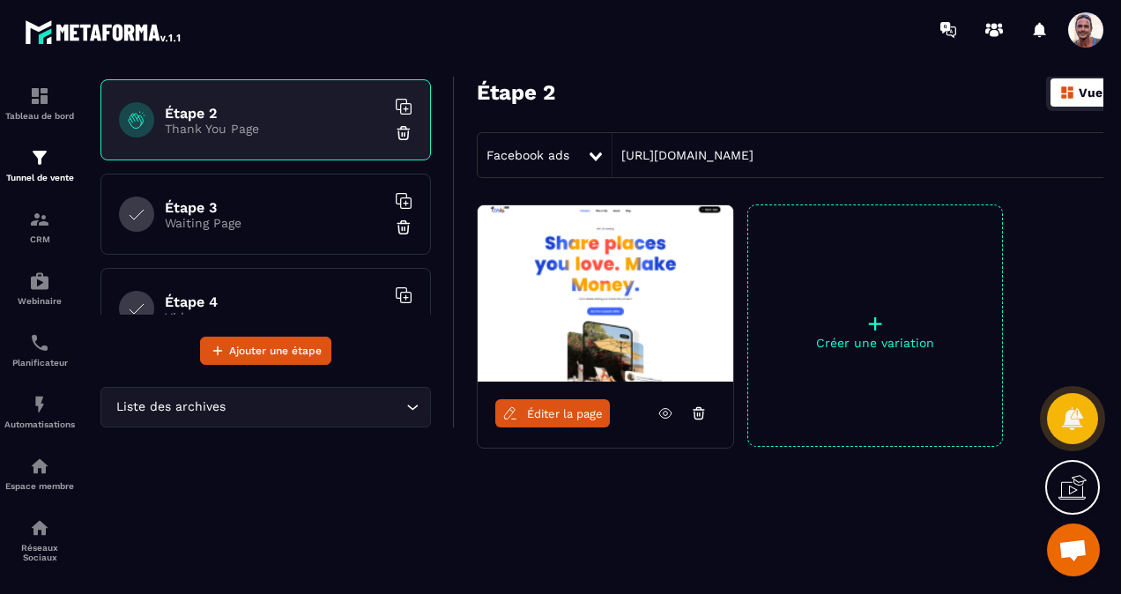
click at [594, 153] on icon at bounding box center [596, 156] width 12 height 9
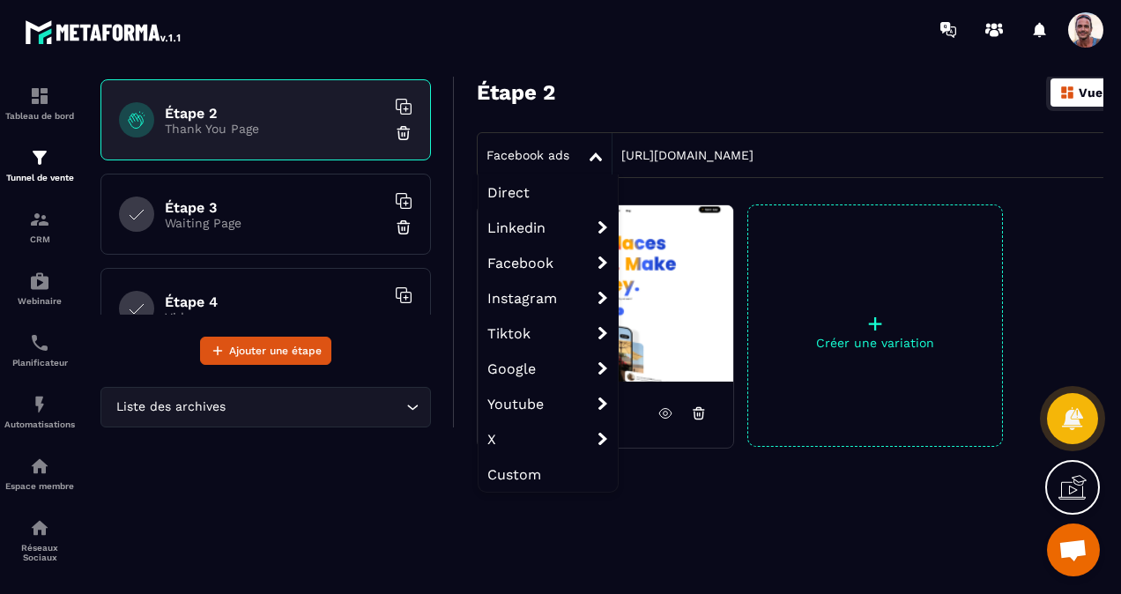
click at [523, 188] on span "Direct" at bounding box center [547, 191] width 139 height 35
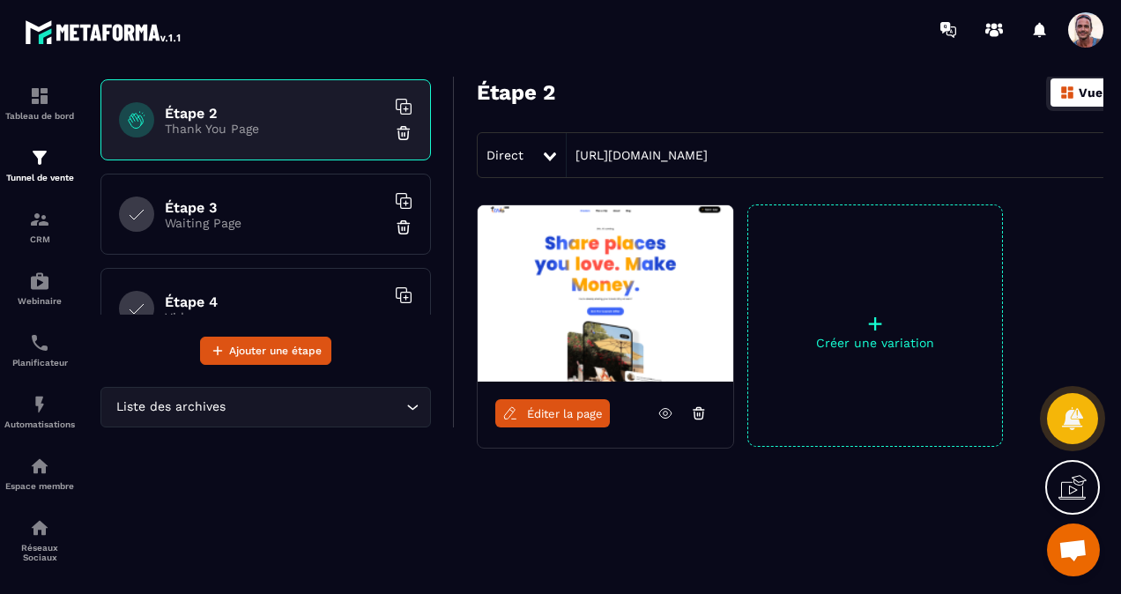
click at [1060, 88] on img at bounding box center [1067, 93] width 16 height 16
click at [1078, 90] on div "Vue d'ensemble" at bounding box center [1117, 92] width 135 height 28
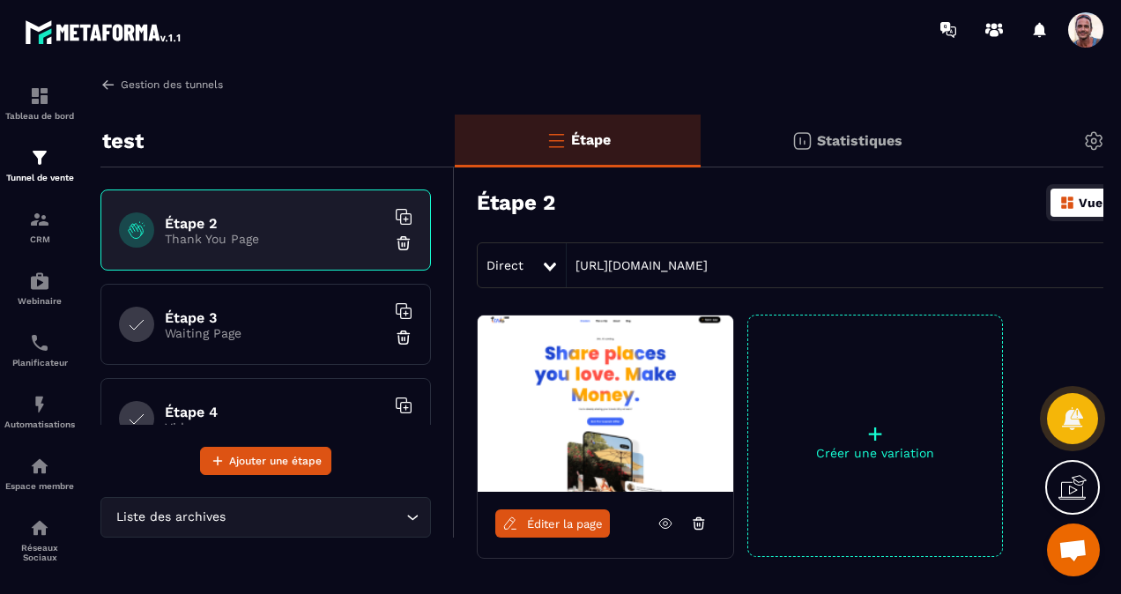
click at [106, 79] on img at bounding box center [108, 85] width 16 height 16
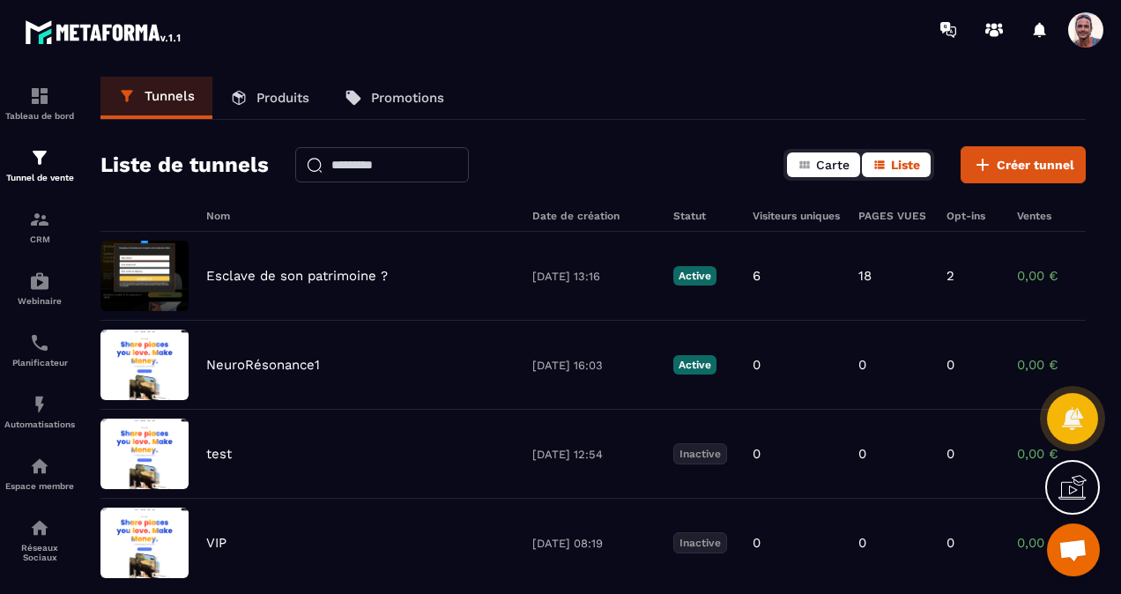
click at [816, 157] on button "Carte" at bounding box center [823, 164] width 73 height 25
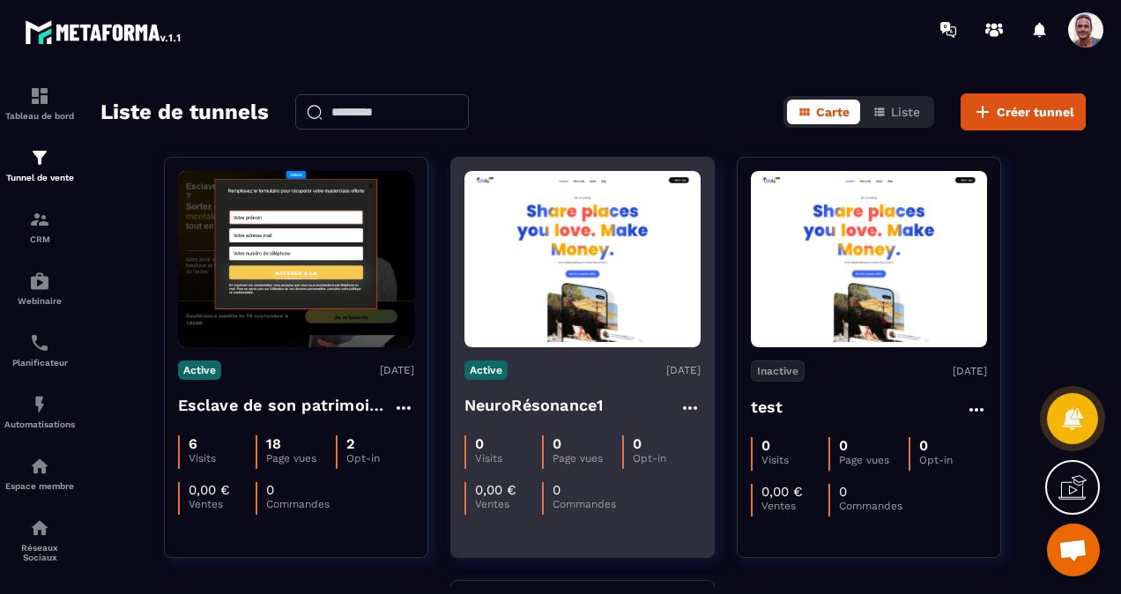
scroll to position [88, 0]
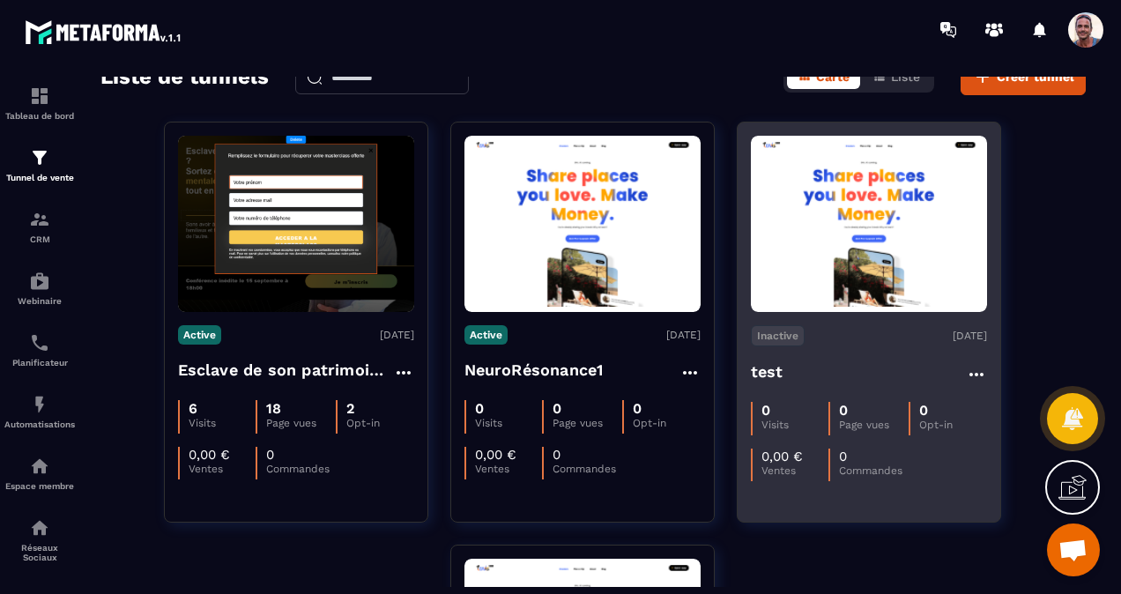
click at [982, 373] on icon at bounding box center [975, 375] width 14 height 4
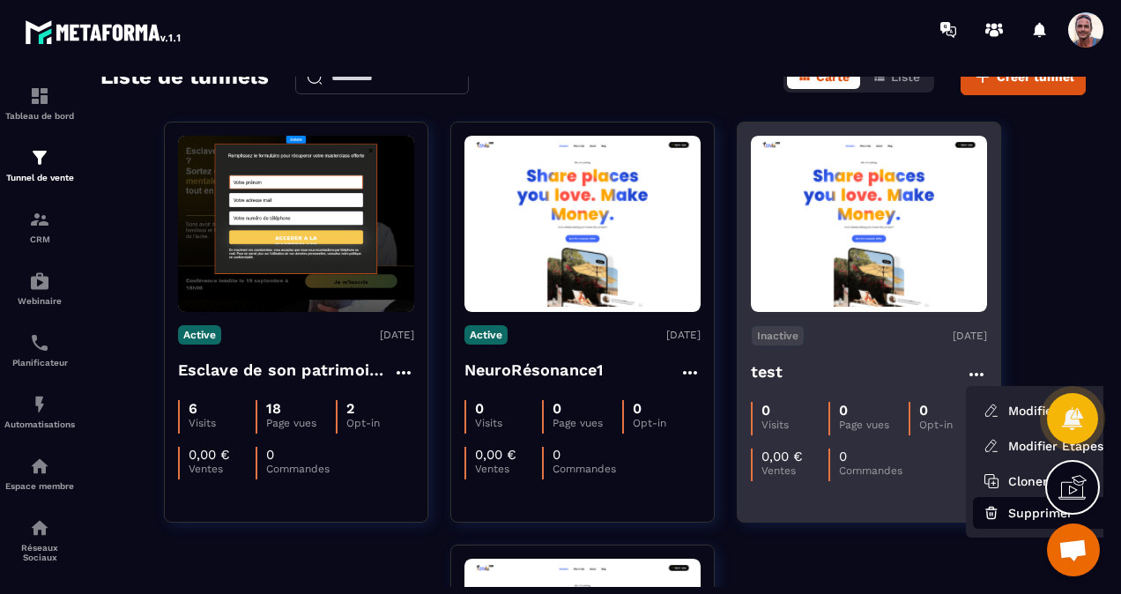
click at [1010, 514] on button "Supprimer" at bounding box center [1043, 513] width 141 height 32
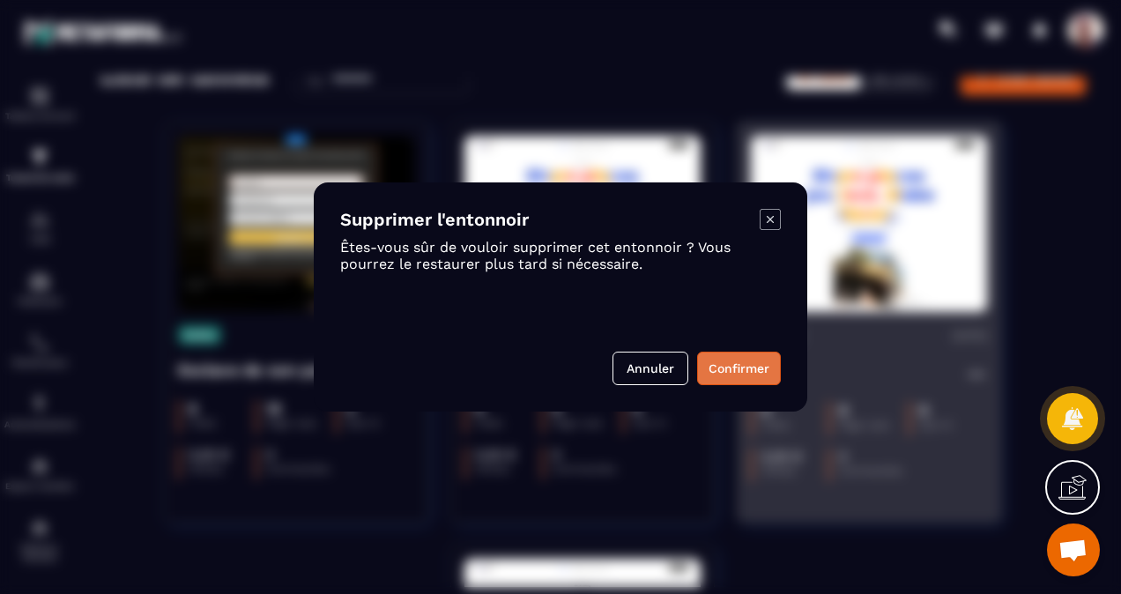
drag, startPoint x: 753, startPoint y: 365, endPoint x: 745, endPoint y: 373, distance: 11.2
click at [753, 365] on button "Confirmer" at bounding box center [739, 368] width 84 height 33
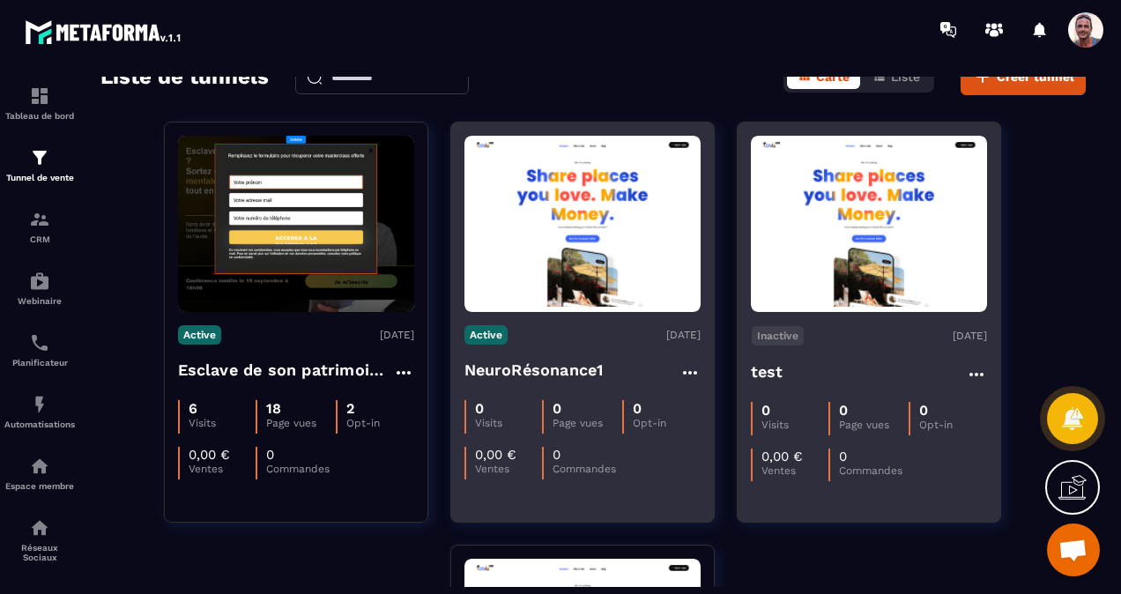
scroll to position [122, 0]
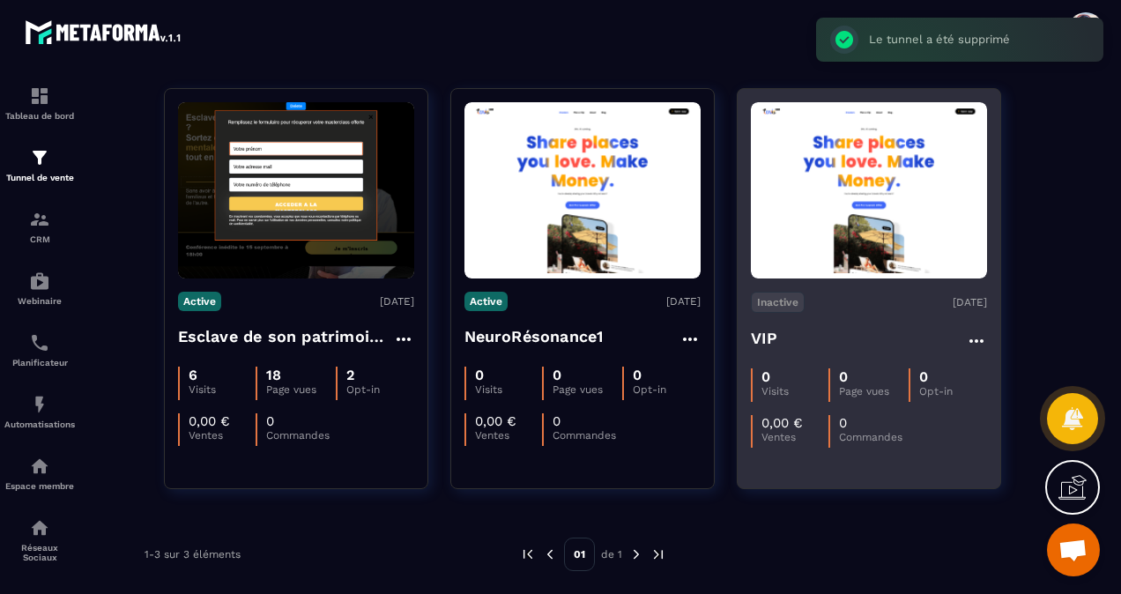
click at [983, 338] on icon at bounding box center [976, 340] width 21 height 21
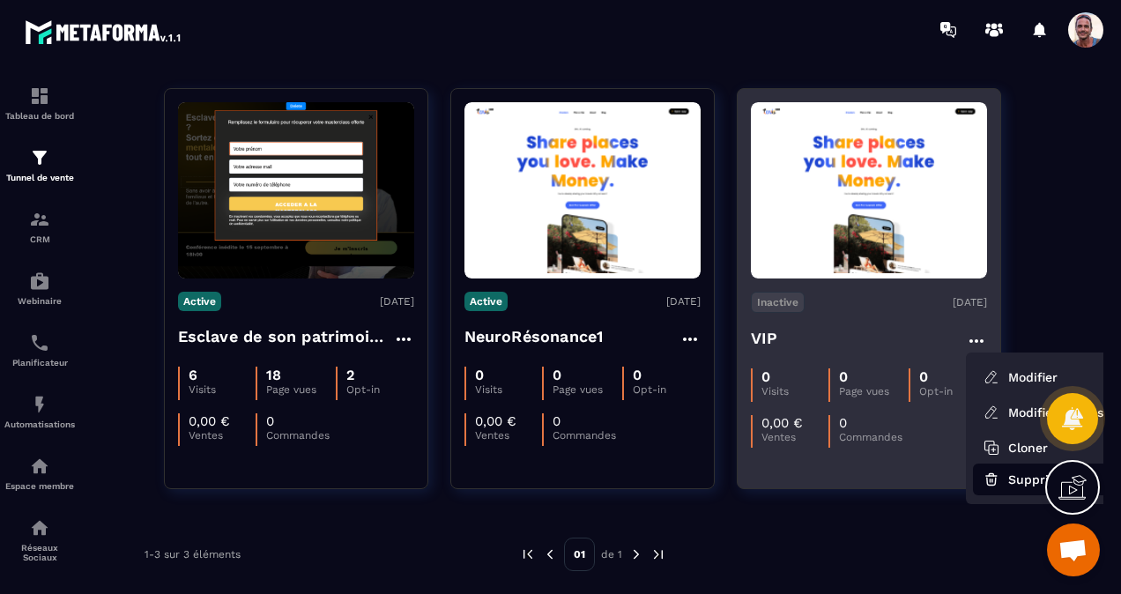
click at [1010, 471] on button "Supprimer" at bounding box center [1043, 480] width 141 height 32
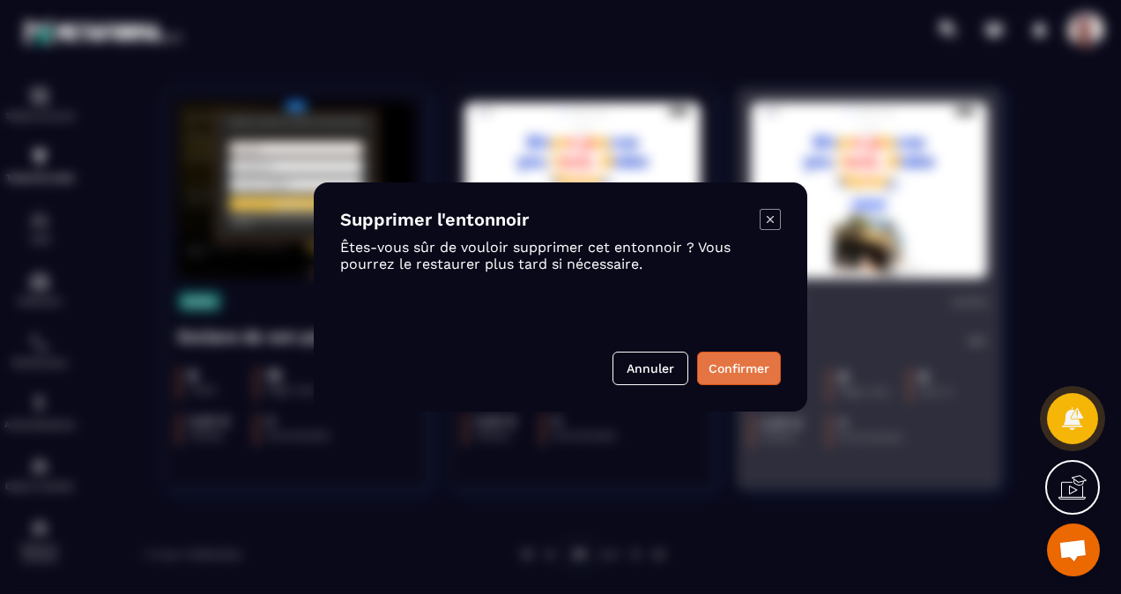
click at [735, 375] on button "Confirmer" at bounding box center [739, 368] width 84 height 33
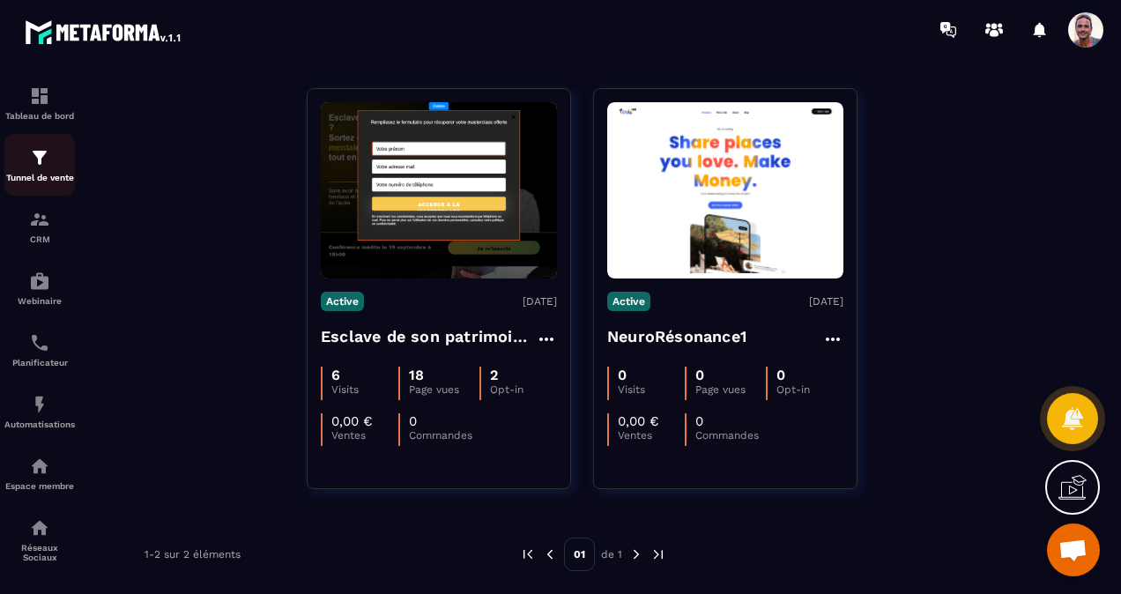
click at [33, 162] on img at bounding box center [39, 157] width 21 height 21
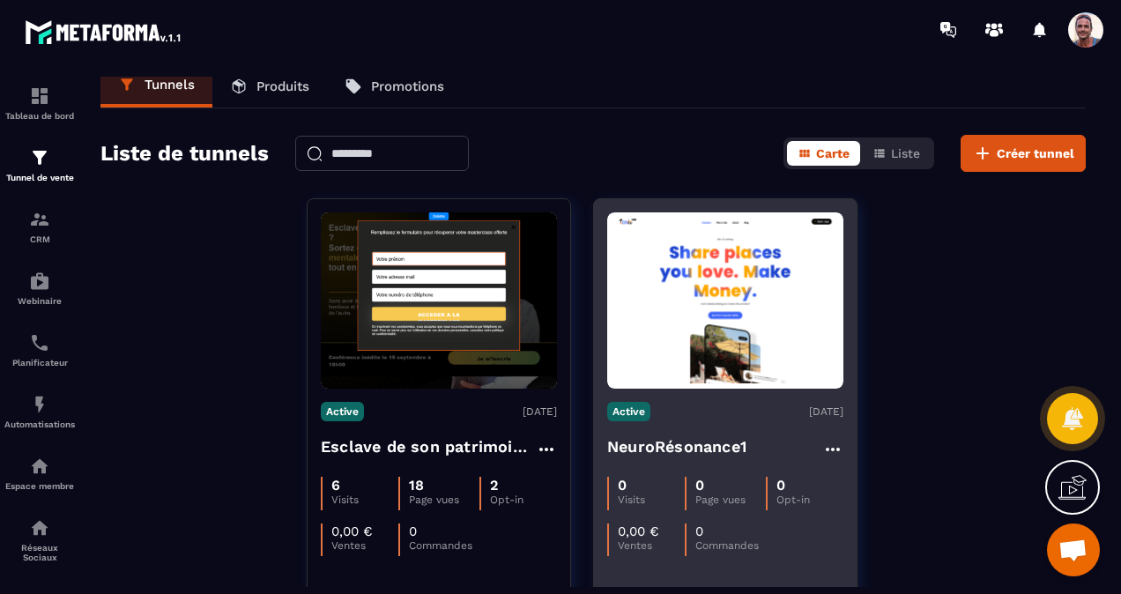
scroll to position [0, 0]
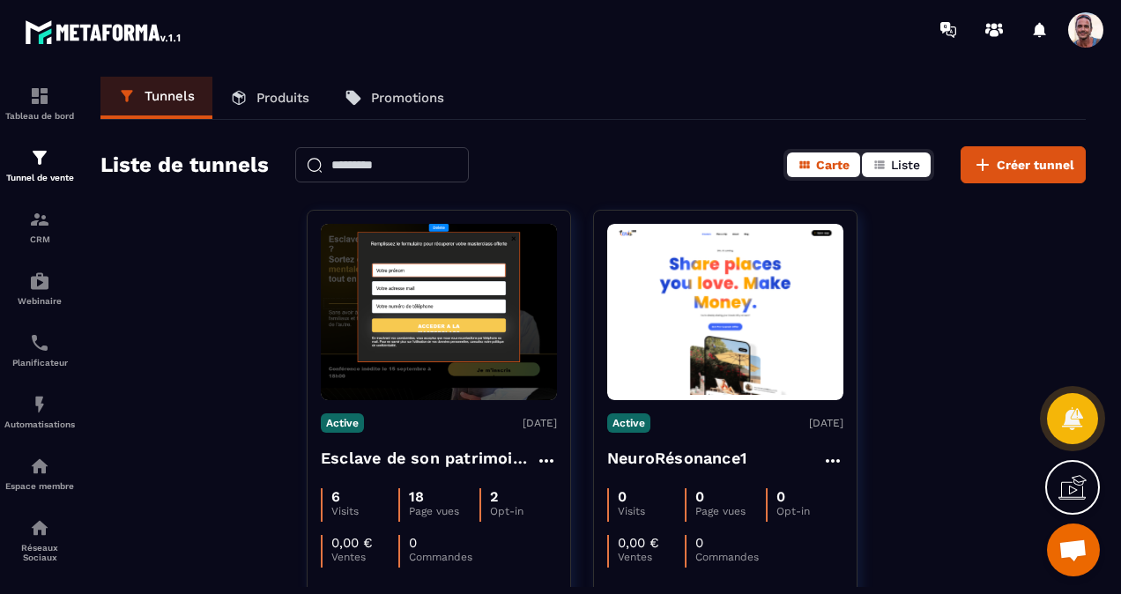
click at [890, 160] on button "Liste" at bounding box center [896, 164] width 69 height 25
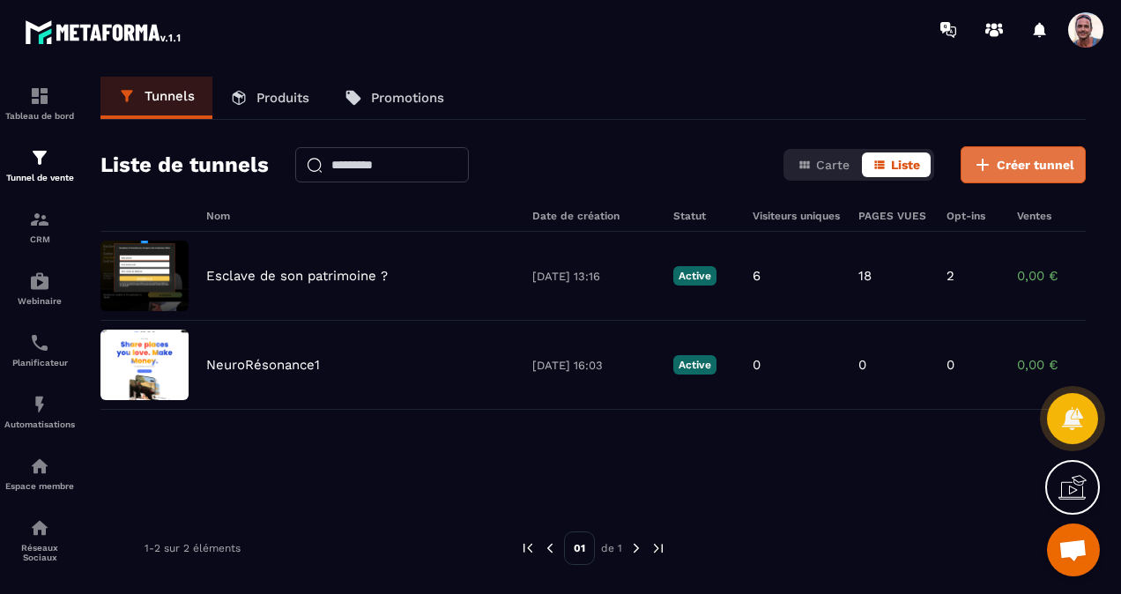
click at [997, 160] on button "Créer tunnel" at bounding box center [1022, 164] width 125 height 37
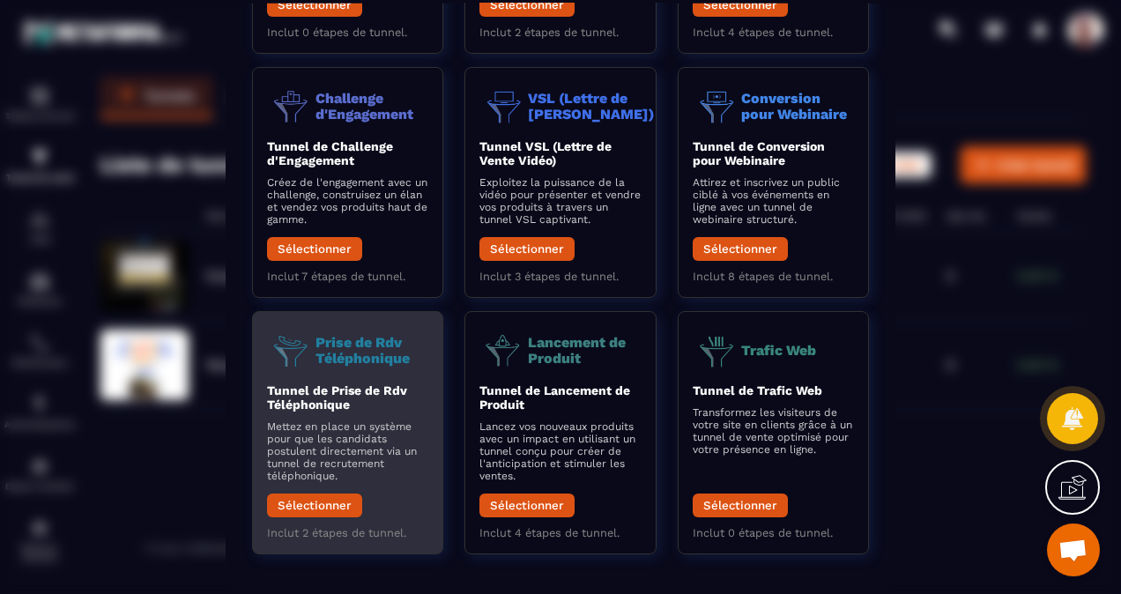
scroll to position [270, 0]
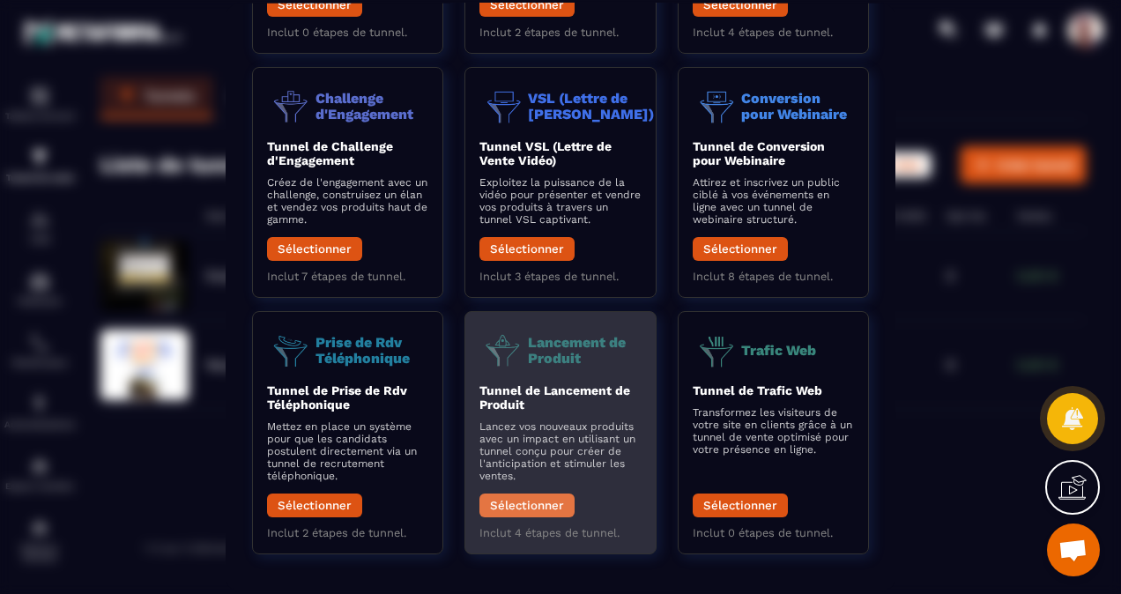
click at [536, 500] on button "Sélectionner" at bounding box center [526, 505] width 95 height 24
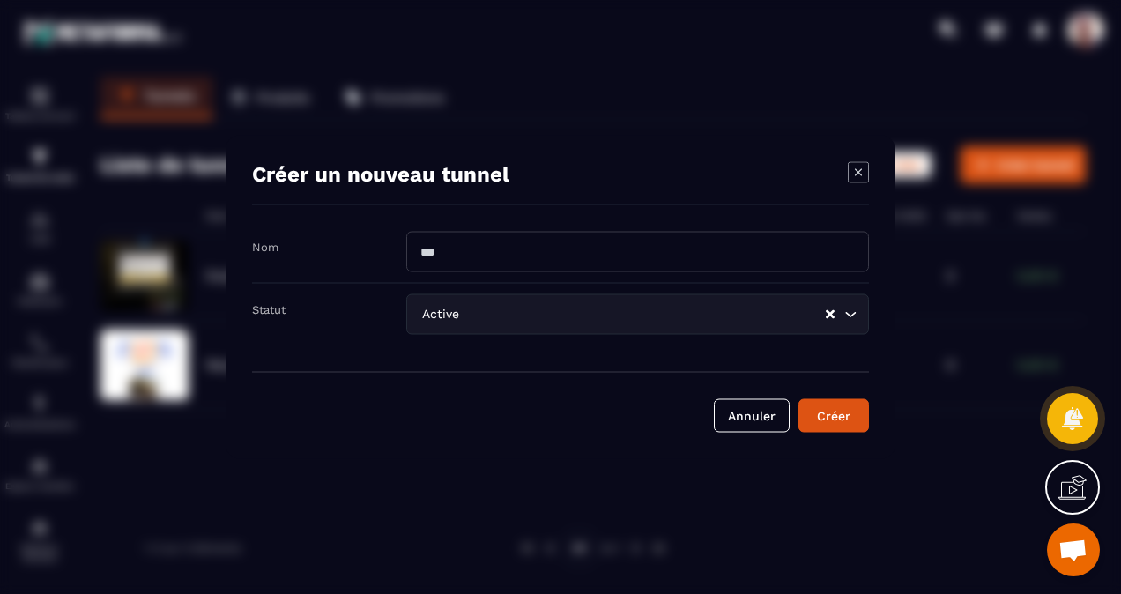
click at [462, 260] on input "Modal window" at bounding box center [637, 252] width 463 height 41
click at [549, 250] on input "**********" at bounding box center [637, 252] width 463 height 41
click at [546, 256] on input "**********" at bounding box center [637, 252] width 463 height 41
type input "**********"
click at [492, 305] on input "Search for option" at bounding box center [643, 314] width 361 height 19
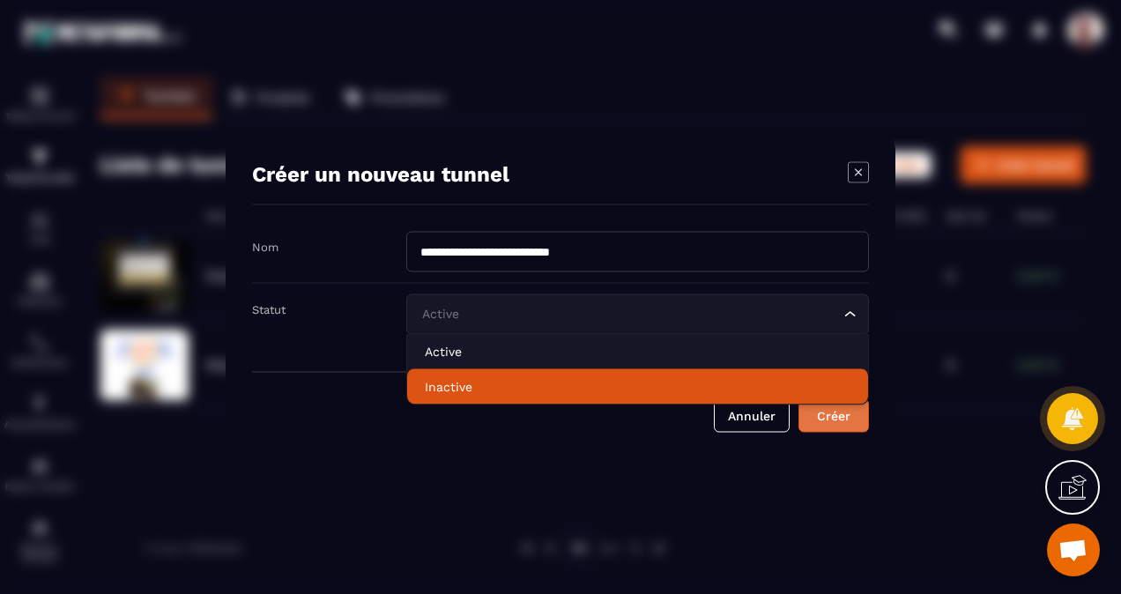
click at [830, 412] on div "Créer" at bounding box center [834, 416] width 48 height 18
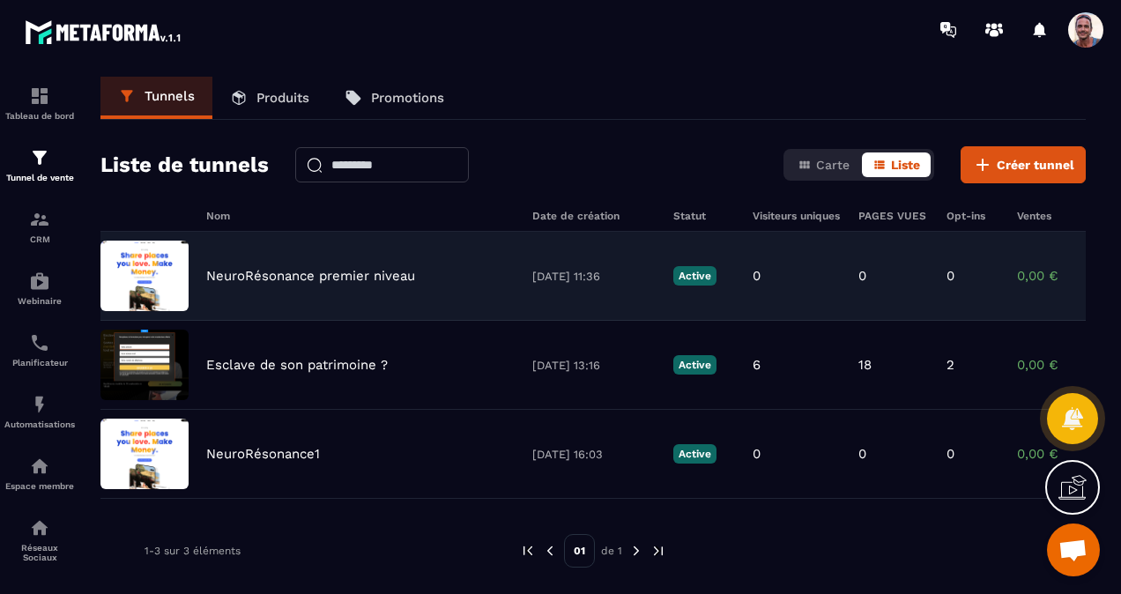
click at [150, 270] on img at bounding box center [144, 276] width 88 height 70
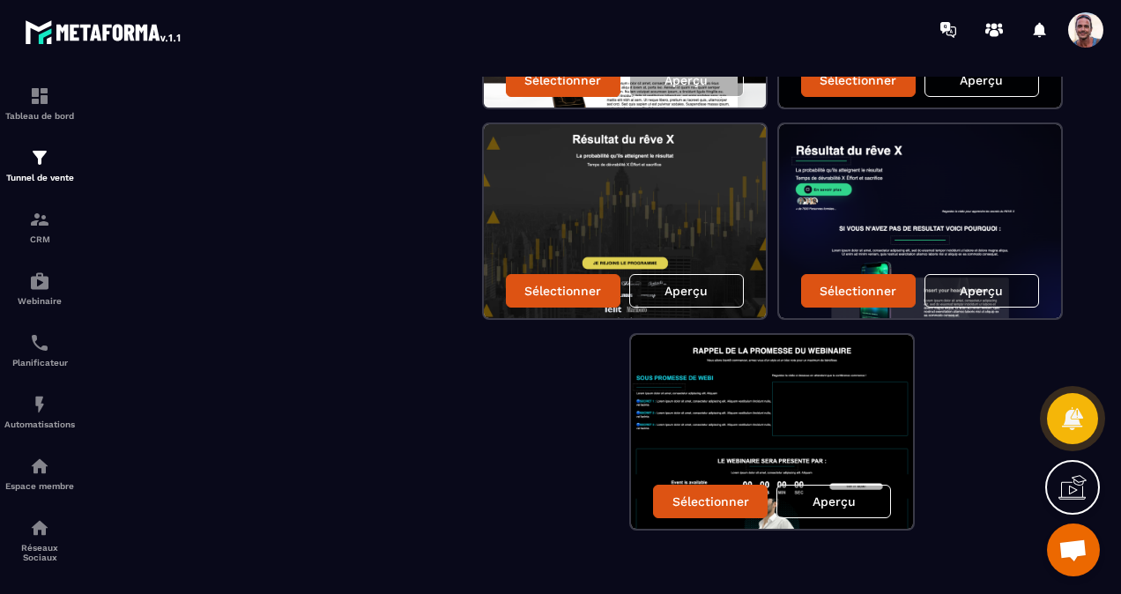
scroll to position [743, 0]
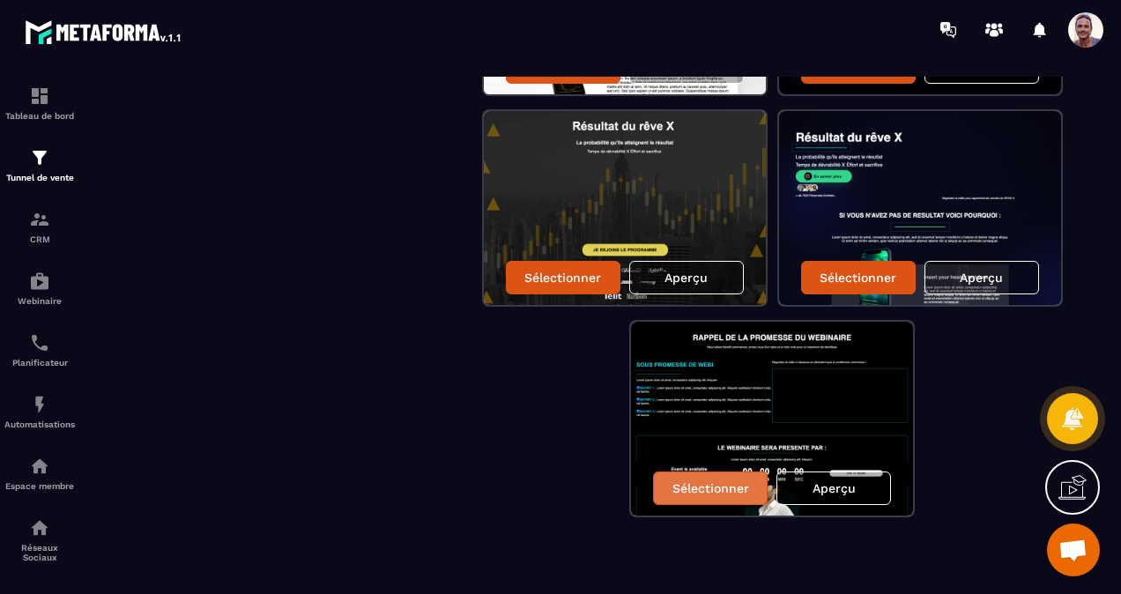
click at [696, 483] on p "Sélectionner" at bounding box center [710, 488] width 77 height 14
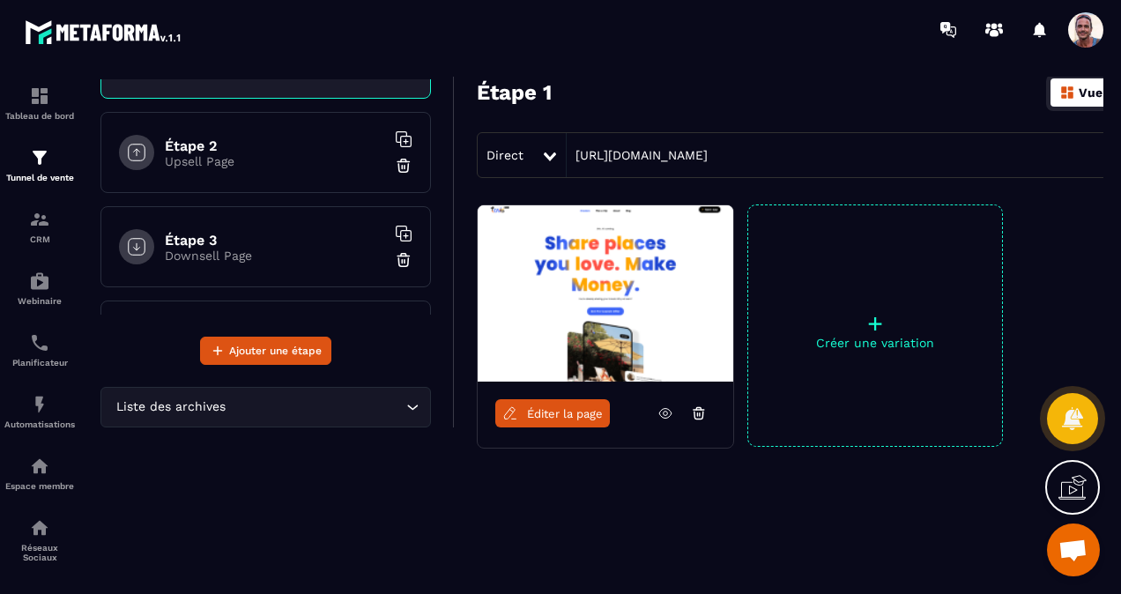
scroll to position [139, 0]
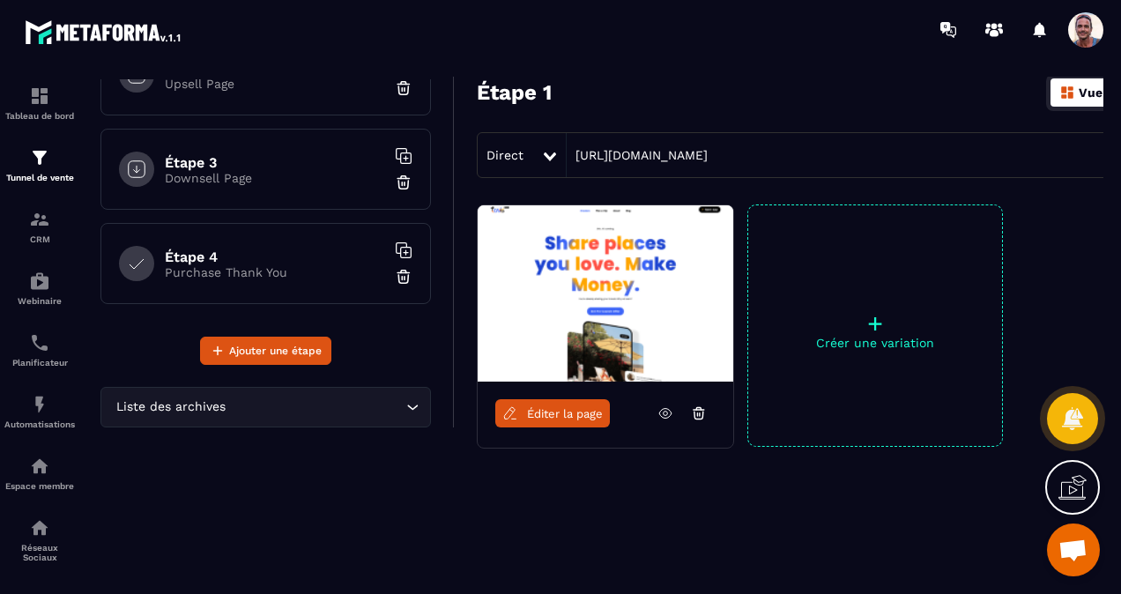
click at [547, 407] on span "Éditer la page" at bounding box center [565, 413] width 76 height 13
